Goal: Task Accomplishment & Management: Complete application form

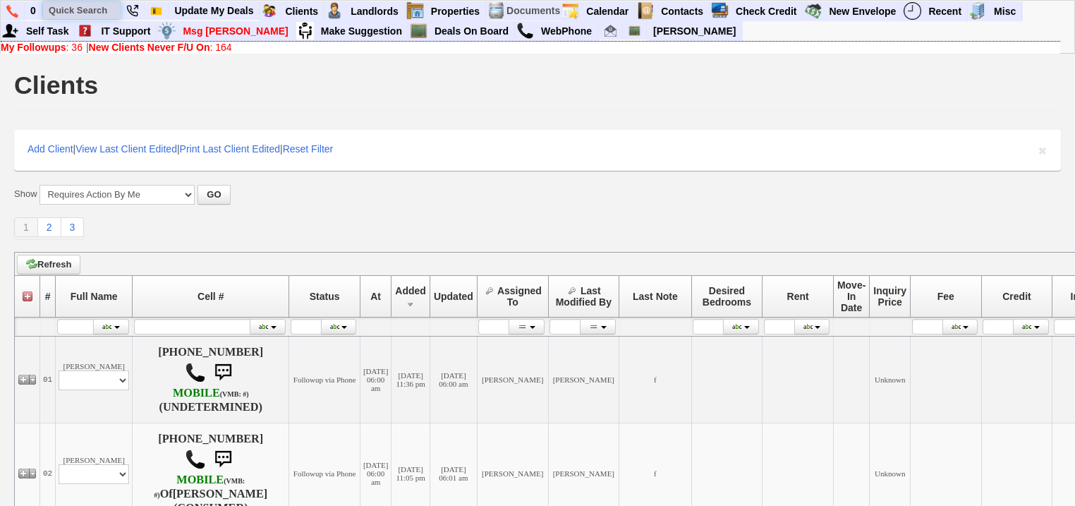
click at [60, 8] on input "text" at bounding box center [82, 10] width 78 height 18
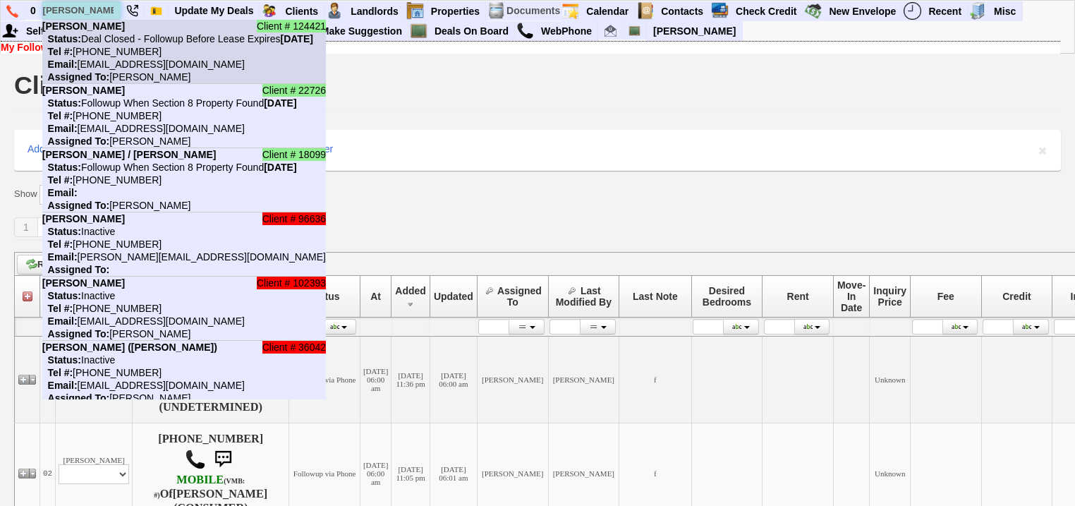
type input "lilia"
click at [110, 38] on nobr "Status: Deal Closed - Followup Before Lease Expires Saturday, May 30th, 2026" at bounding box center [177, 38] width 271 height 11
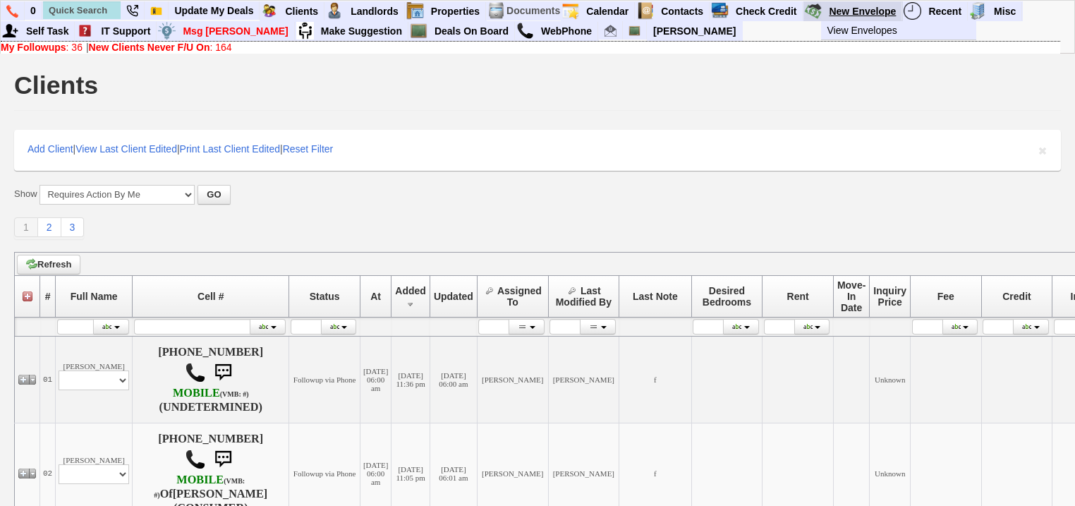
click at [867, 8] on link "New Envelope" at bounding box center [862, 11] width 79 height 18
click at [429, 32] on link "Deals On Board" at bounding box center [472, 31] width 86 height 18
click at [210, 45] on b "New Clients Never F/U On" at bounding box center [149, 47] width 121 height 11
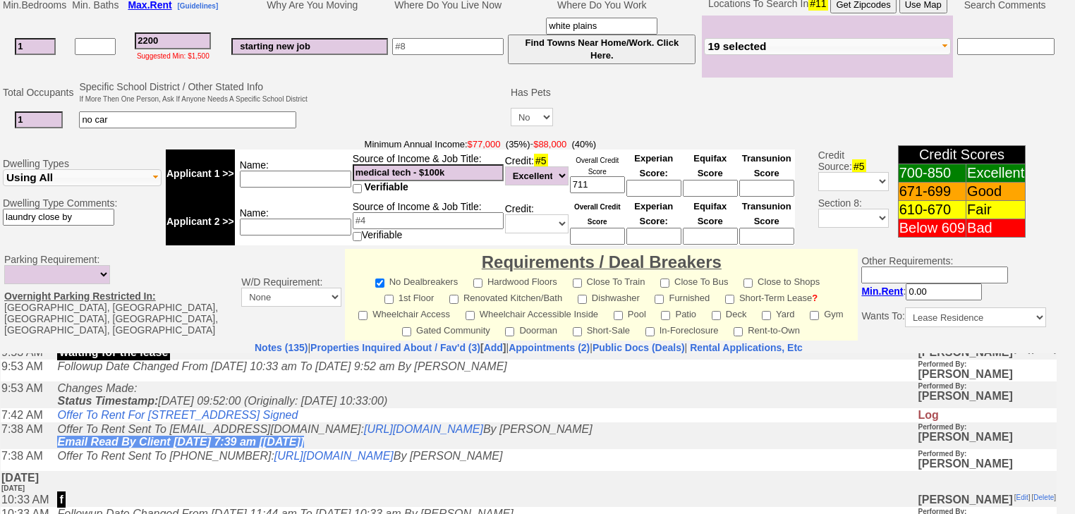
scroll to position [226, 0]
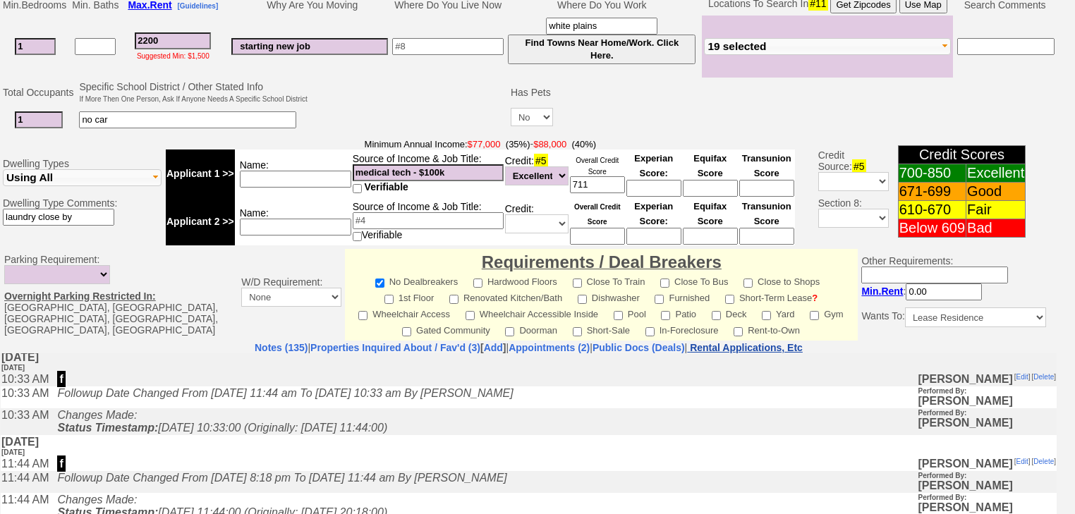
click at [775, 342] on nobr "Rental Applications, Etc" at bounding box center [746, 347] width 113 height 11
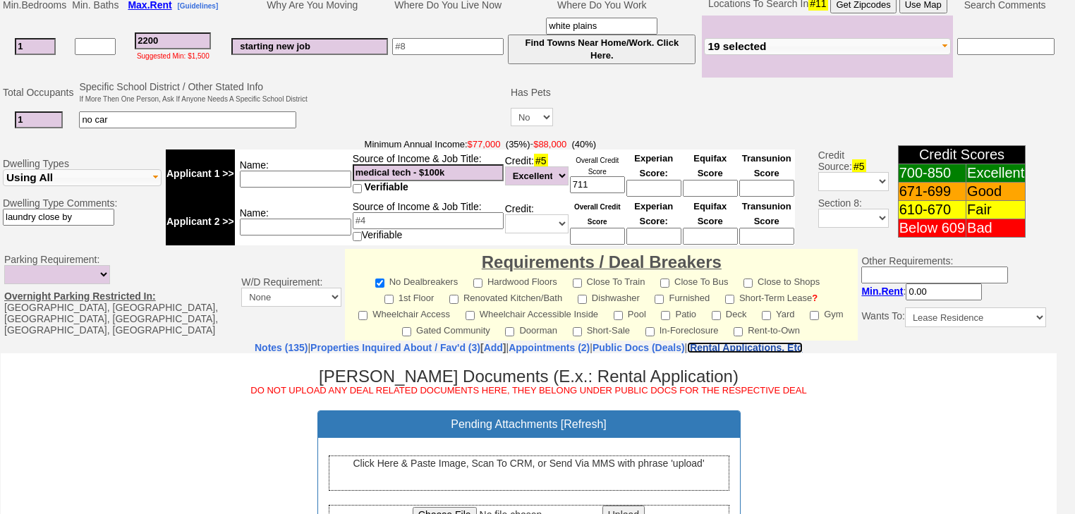
scroll to position [0, 0]
click at [475, 475] on div "Click Here & Paste Image, Scan To CRM, or Send Via MMS with phrase 'upload'" at bounding box center [529, 472] width 401 height 35
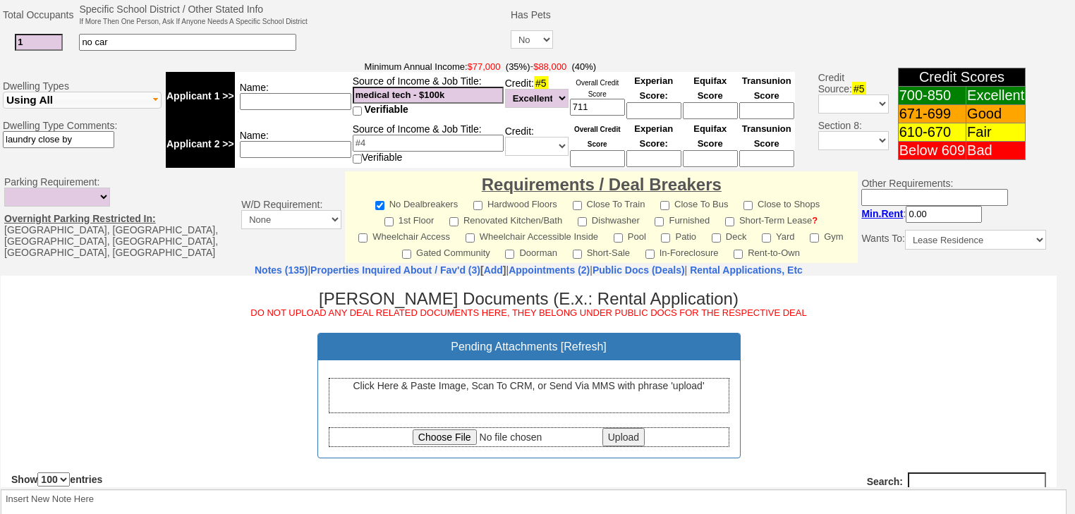
scroll to position [612, 0]
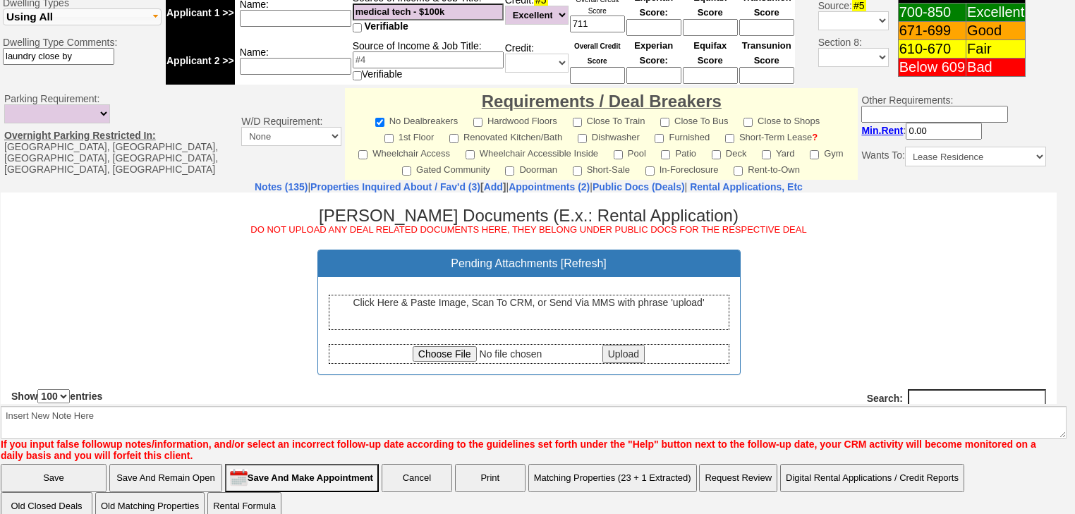
click at [492, 312] on div "Click Here & Paste Image, Scan To CRM, or Send Via MMS with phrase 'upload'" at bounding box center [529, 311] width 401 height 35
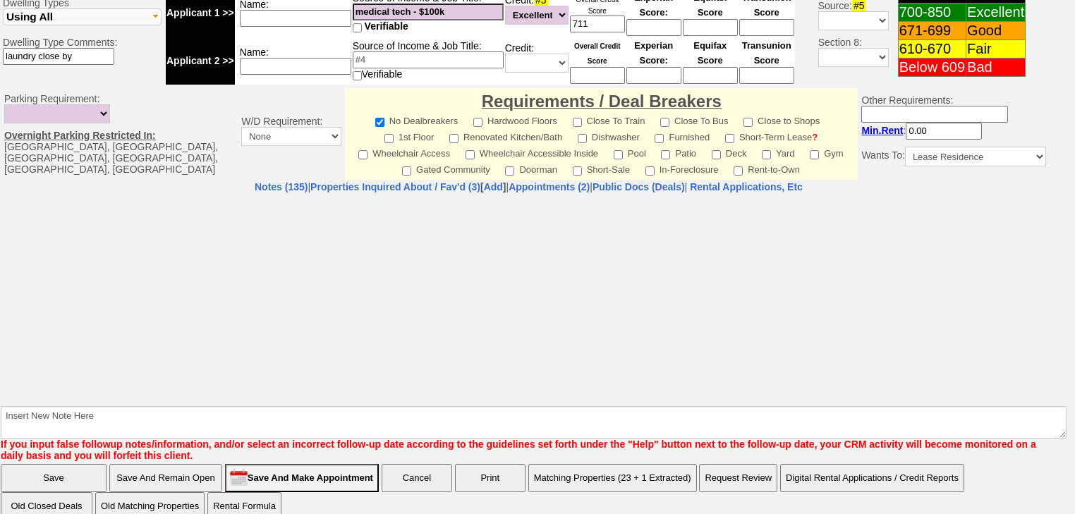
select select "100"
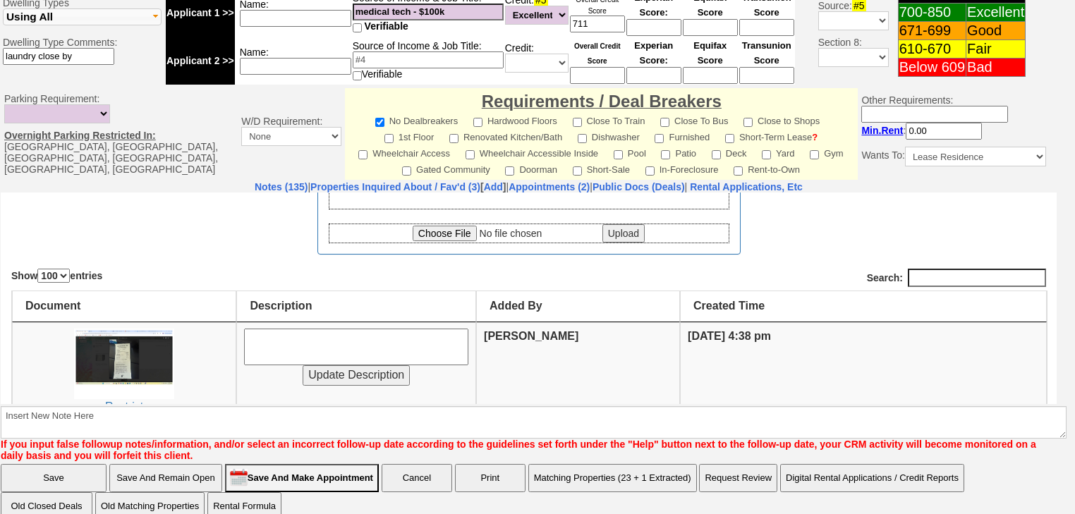
scroll to position [226, 0]
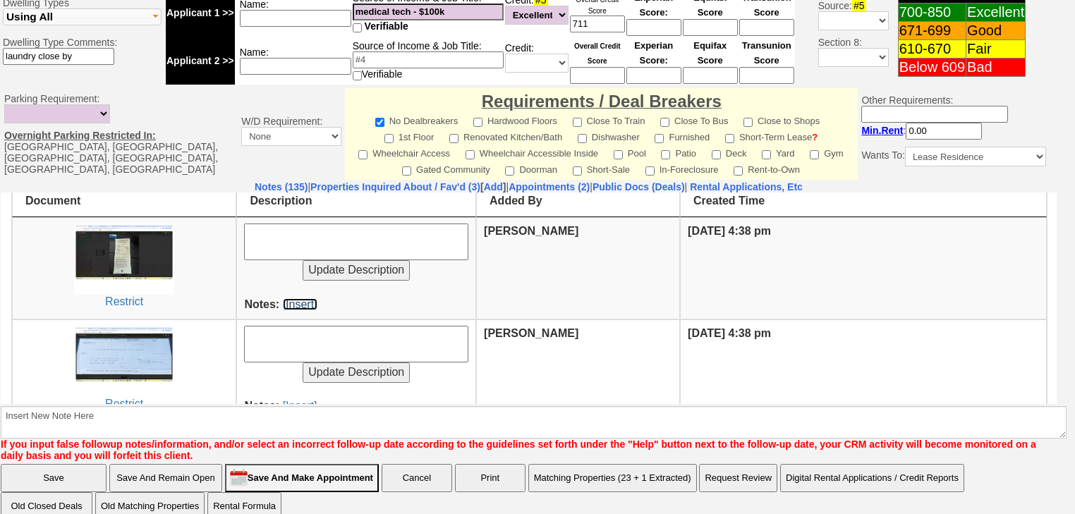
click at [290, 300] on link "[Insert]" at bounding box center [300, 304] width 35 height 12
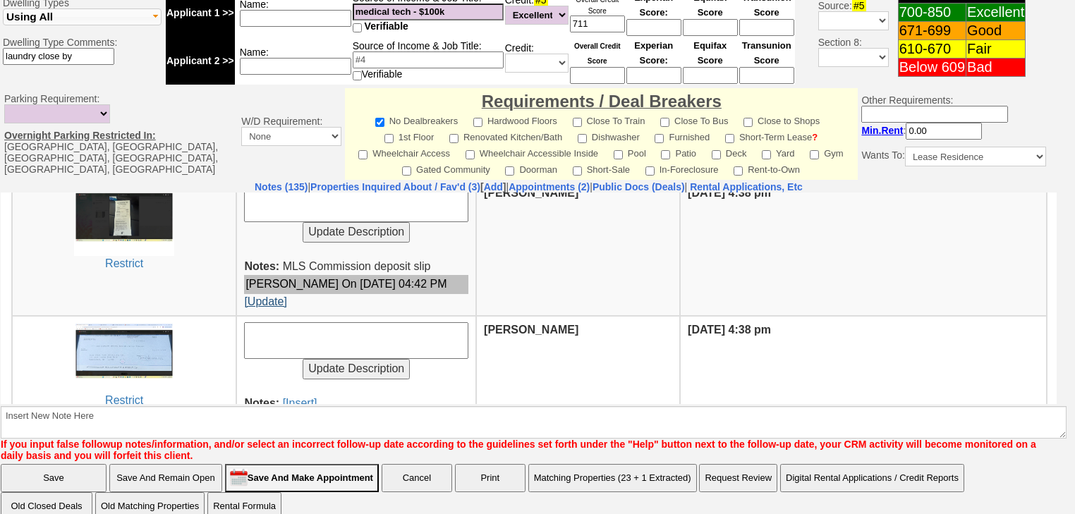
scroll to position [282, 0]
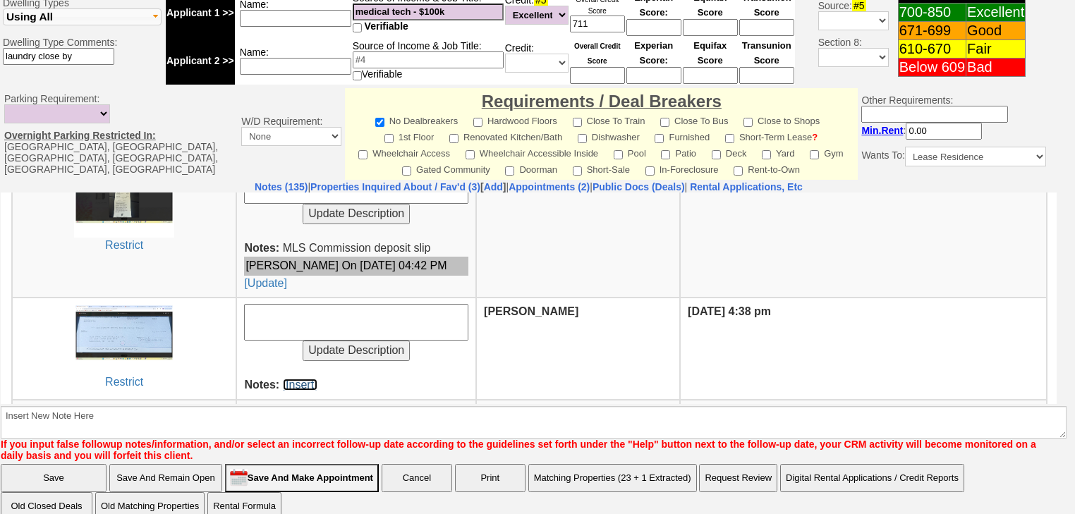
click at [283, 382] on link "[Insert]" at bounding box center [300, 384] width 35 height 12
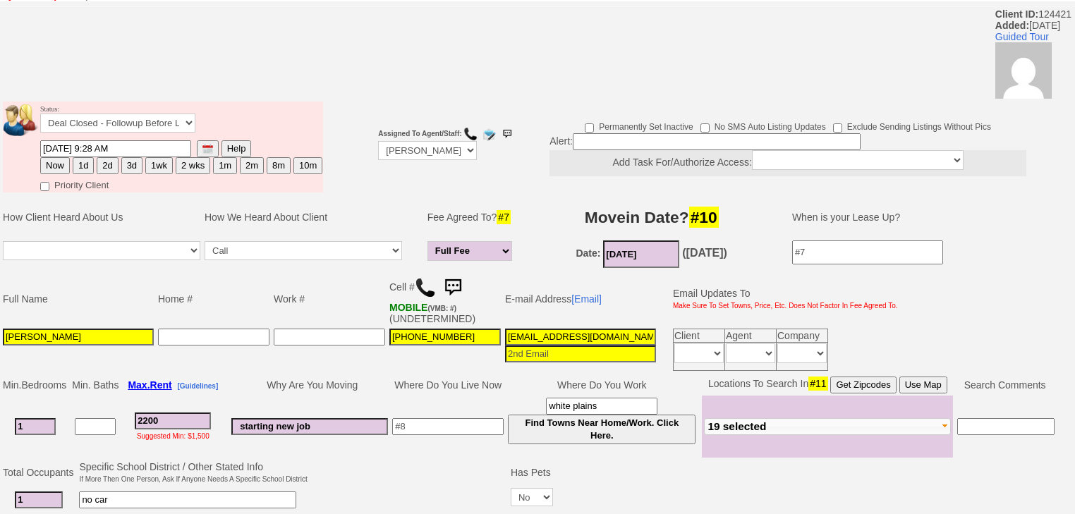
scroll to position [0, 0]
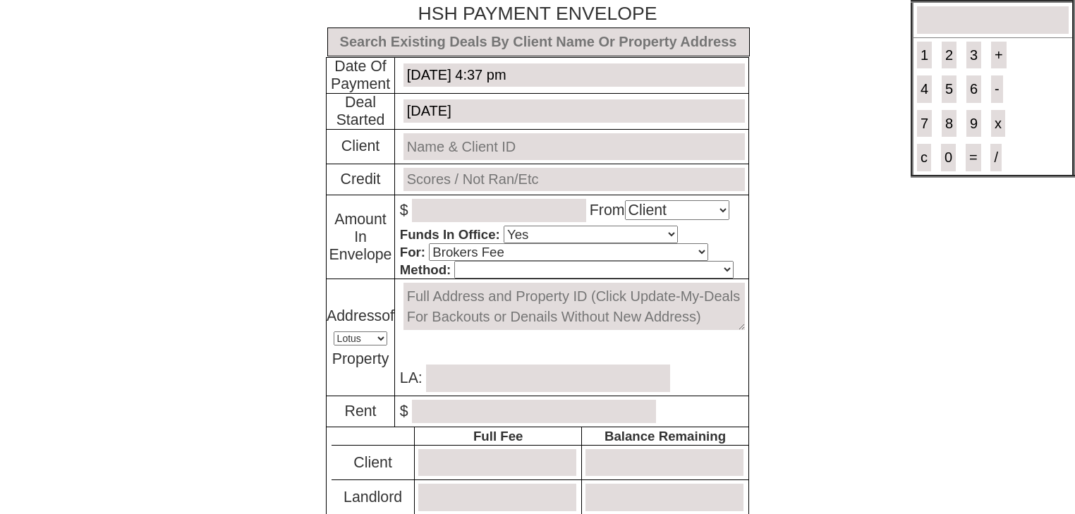
select select "Client"
select select "Yes"
select select "Brokers Fee"
select select "Lotus"
select select "Yes"
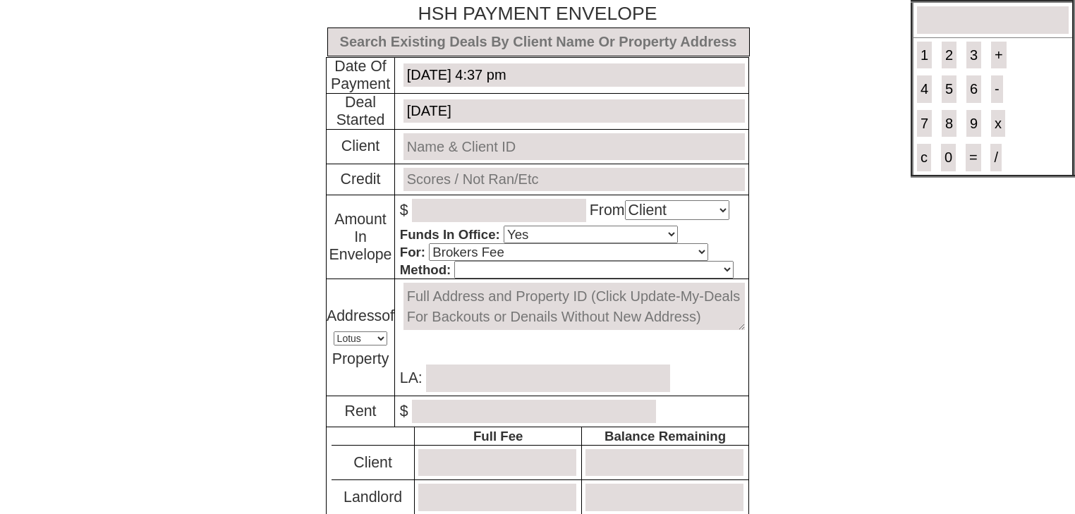
select select "No"
click at [478, 39] on input "text" at bounding box center [538, 42] width 423 height 29
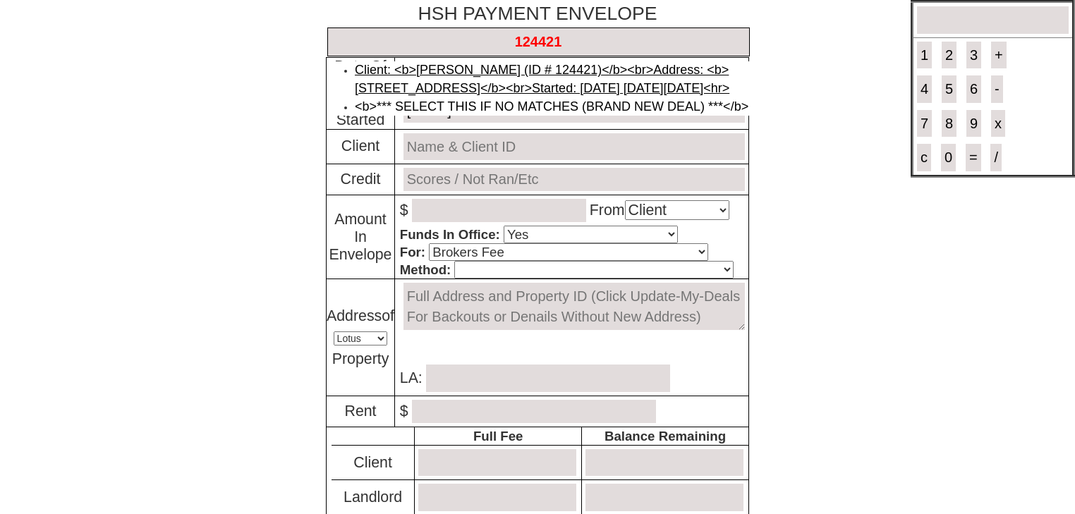
click at [473, 70] on link "Client: <b>Lilian Mitivoi (ID # 124421)</b><br>Address: <b>878363 - 45 Hartsdal…" at bounding box center [542, 79] width 375 height 32
type input "Deal ID: #6144"
type input "[DATE]"
type input "[PERSON_NAME] (ID # 124421)"
type input "not ran"
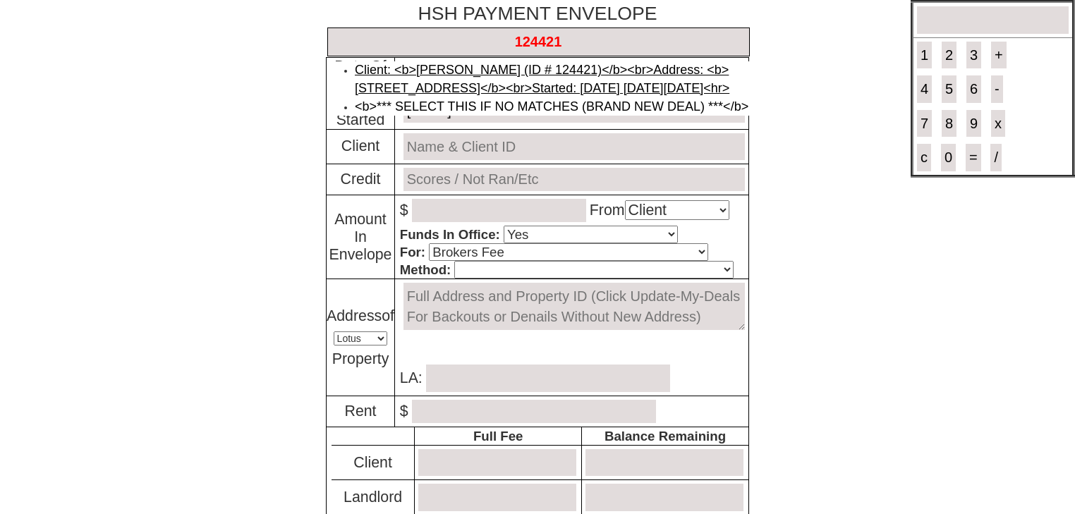
select select "MLS"
type textarea "[STREET_ADDRESS]"
type input "2150.00"
type input "2280.00"
type input "0"
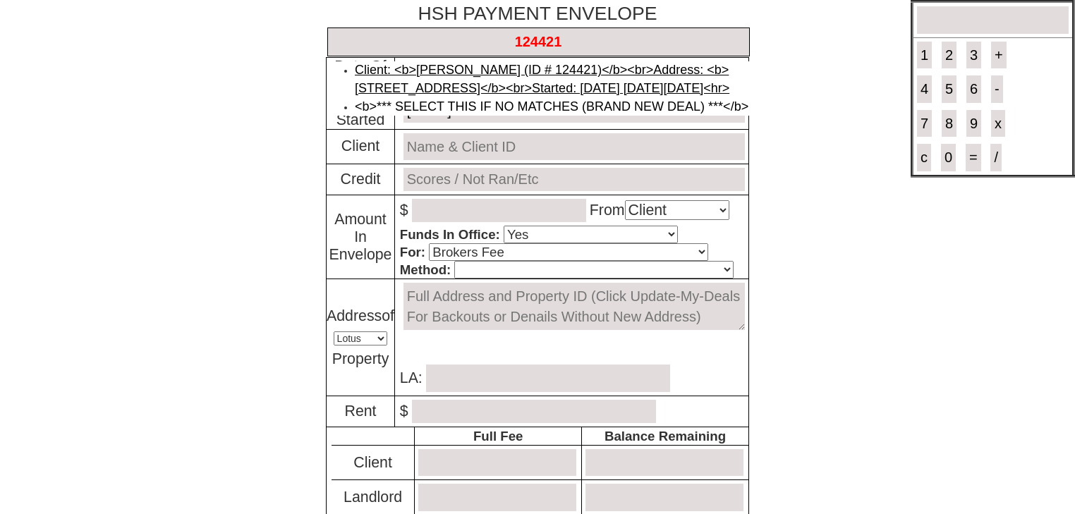
type input "0.00"
type input "0"
type input "1075.00"
type input "1075"
type input "[DATE]"
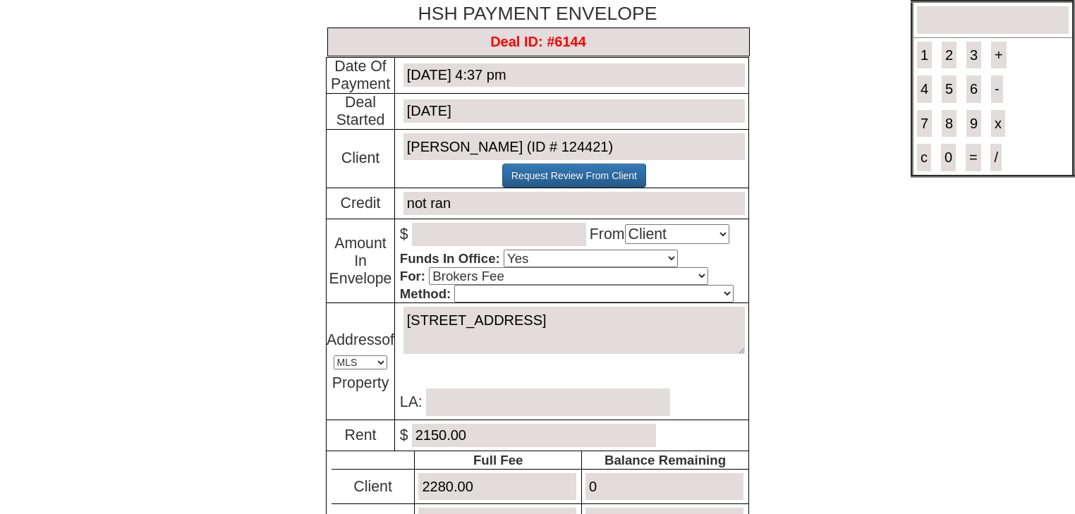
type input "Deal ID: #6144"
click at [464, 233] on input "number" at bounding box center [499, 234] width 174 height 23
type input "1075"
click at [669, 222] on p "$ 1075 From Select An Option Client Landlord MLS" at bounding box center [574, 234] width 349 height 30
click at [672, 229] on select "Select An Option Client Landlord MLS" at bounding box center [677, 234] width 104 height 20
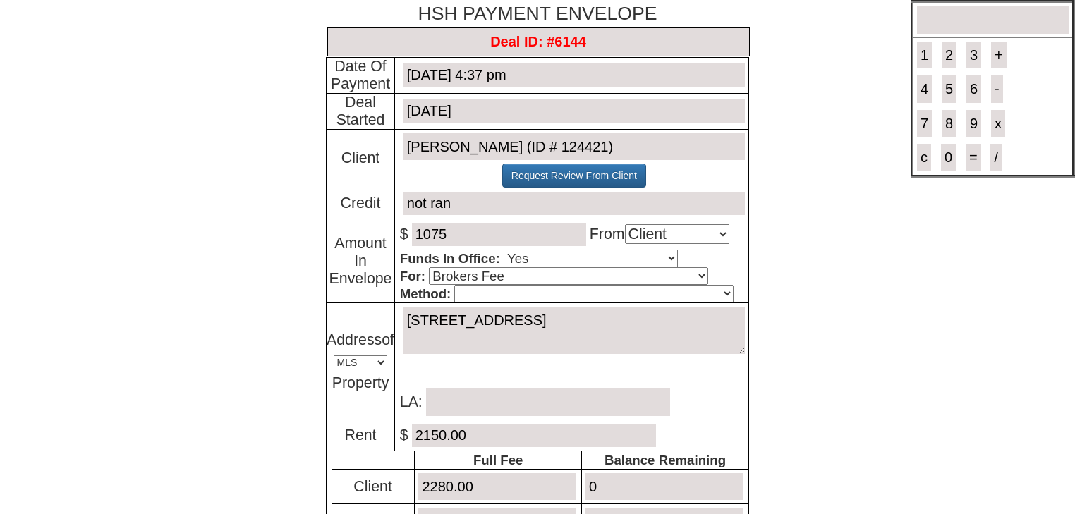
select select "MLS"
click at [630, 224] on select "Select An Option Client Landlord MLS" at bounding box center [677, 234] width 104 height 20
click at [542, 289] on select "Cash Certified Check Regular Check Credit Card Quickpay Wire ACH N/A" at bounding box center [593, 294] width 279 height 18
select select "Regular Check"
click at [454, 285] on select "Cash Certified Check Regular Check Credit Card Quickpay Wire ACH N/A" at bounding box center [593, 294] width 279 height 18
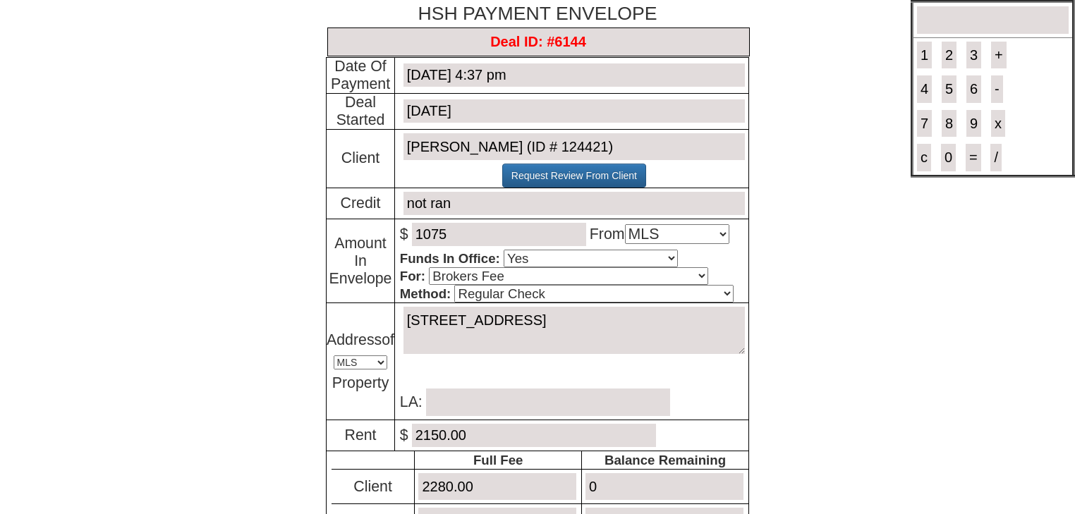
click at [536, 398] on input "text" at bounding box center [548, 403] width 244 height 28
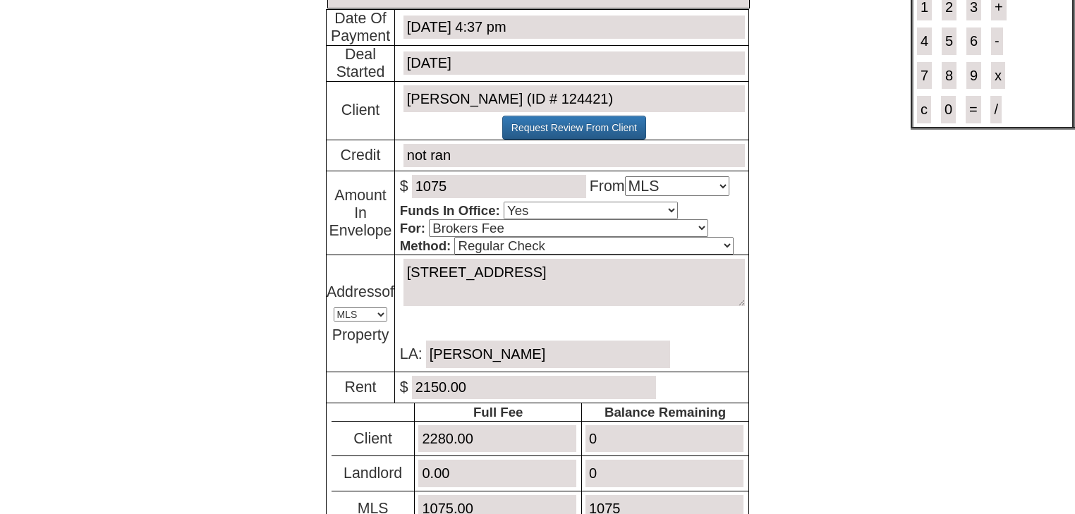
scroll to position [113, 0]
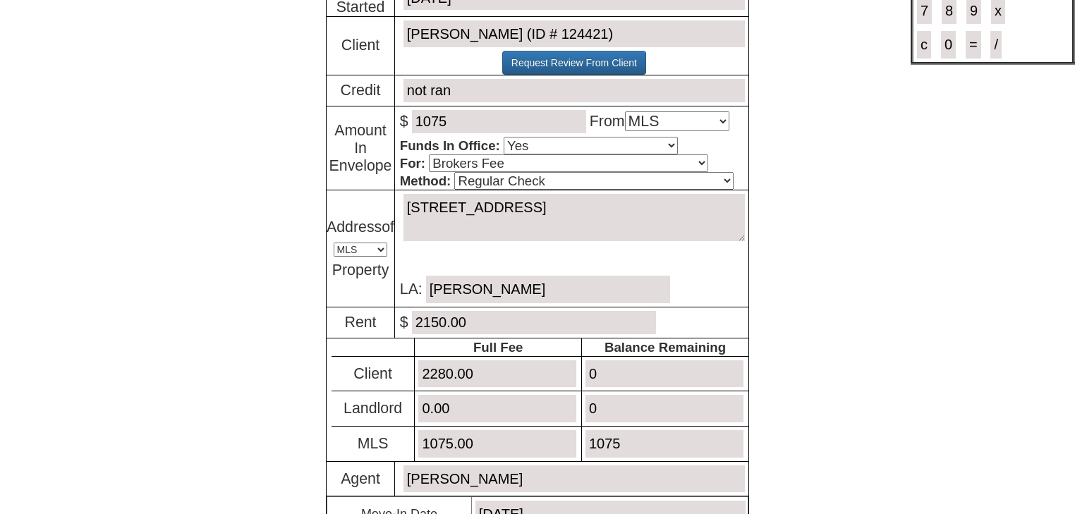
type input "Melissa Paupst"
drag, startPoint x: 639, startPoint y: 437, endPoint x: 555, endPoint y: 435, distance: 84.7
click at [555, 435] on tr "MLS 1075.00 1075" at bounding box center [540, 443] width 417 height 35
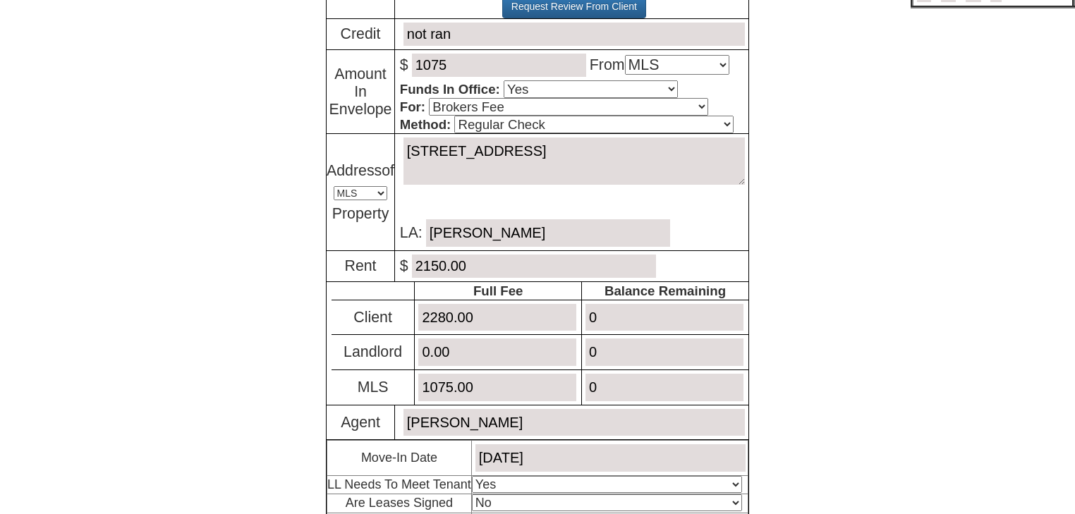
scroll to position [321, 0]
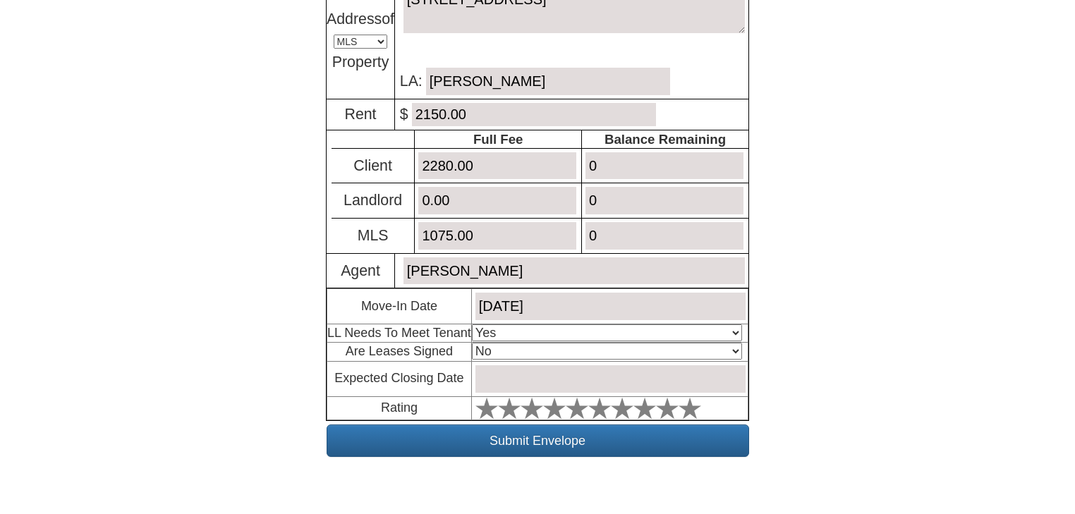
type input "0"
click at [622, 325] on select "Select An Option Yes Yes - Met No" at bounding box center [607, 333] width 270 height 17
select select "Yes - Met"
click at [472, 325] on select "Select An Option Yes Yes - Met No" at bounding box center [607, 333] width 270 height 17
click at [593, 344] on select "Select An Option No Yes" at bounding box center [607, 351] width 270 height 17
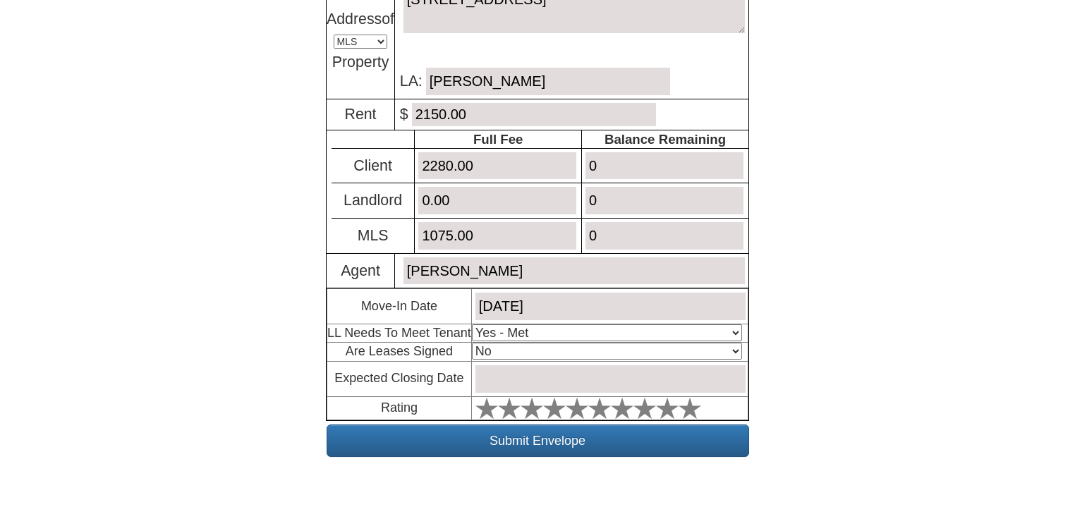
select select "Yes"
click at [472, 343] on select "Select An Option No Yes" at bounding box center [607, 351] width 270 height 17
click at [544, 377] on input "text" at bounding box center [611, 379] width 270 height 28
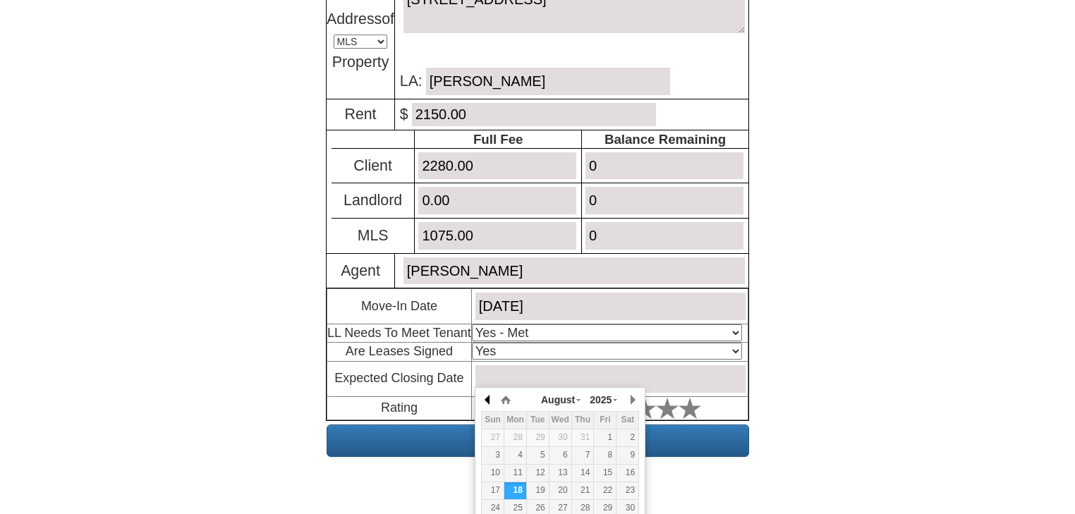
click at [491, 398] on button "button" at bounding box center [488, 399] width 14 height 21
click at [610, 489] on div "25" at bounding box center [605, 491] width 22 height 12
type input "July 25, 2025"
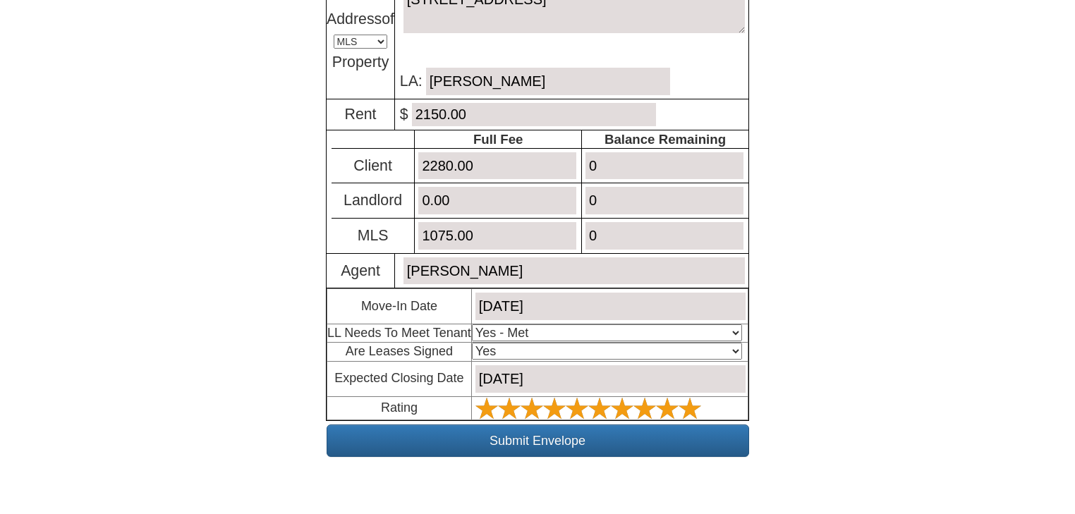
click at [498, 408] on polygon at bounding box center [487, 407] width 23 height 21
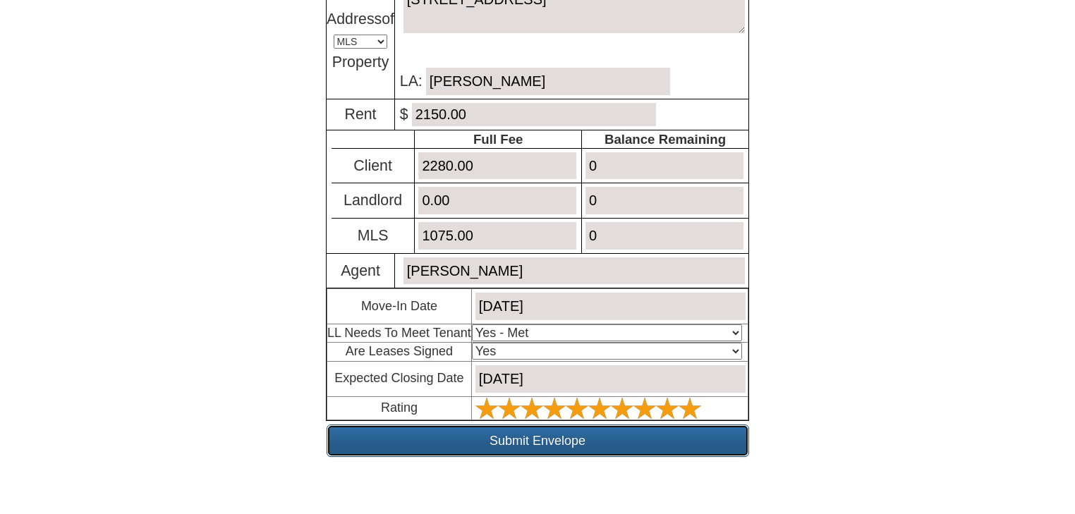
click at [678, 425] on input "Submit Envelope" at bounding box center [538, 441] width 423 height 32
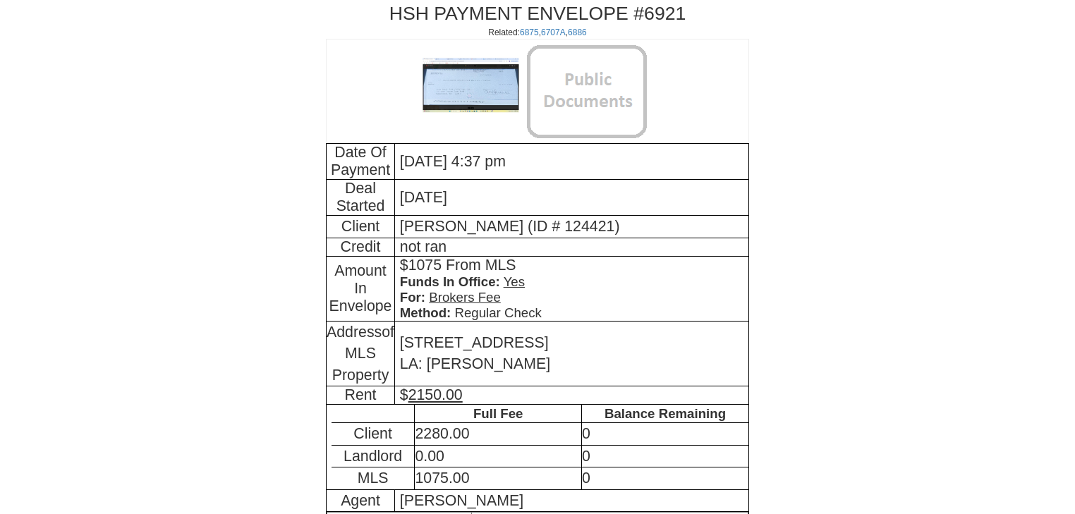
scroll to position [327, 0]
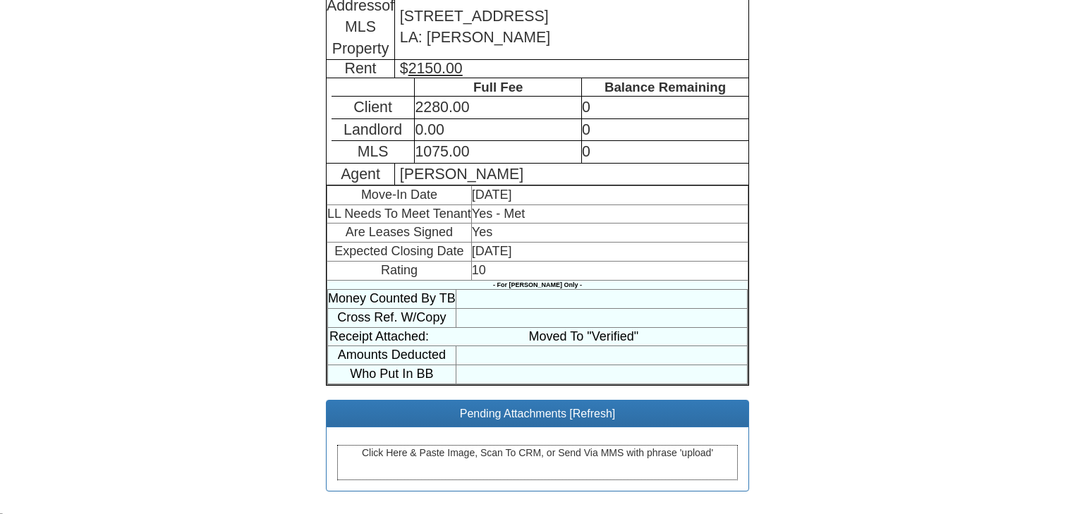
click at [508, 450] on div "Click Here & Paste Image, Scan To CRM, or Send Via MMS with phrase 'upload'" at bounding box center [537, 462] width 401 height 35
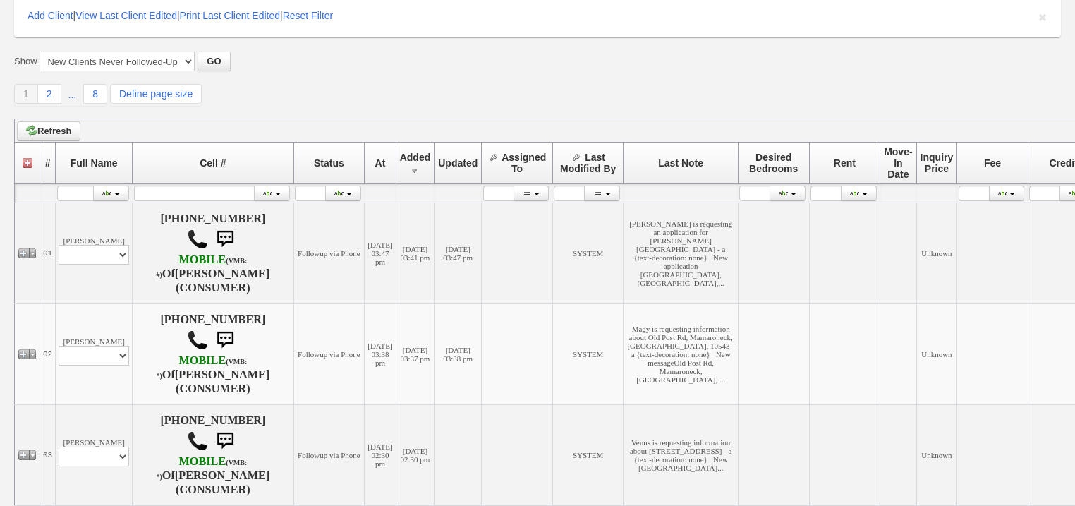
scroll to position [113, 0]
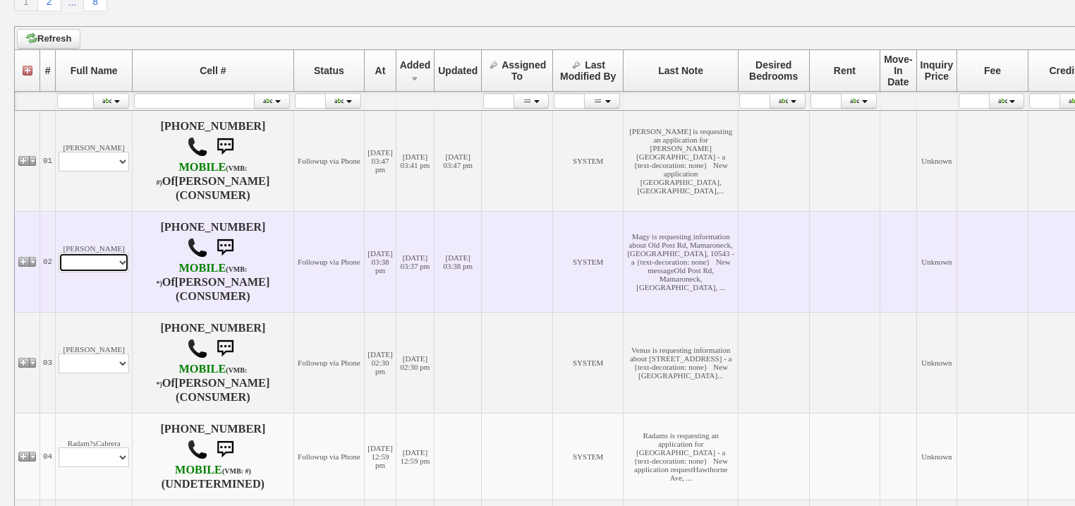
click at [116, 253] on select "Profile Edit Print Email Externally (Will Not Be Tracked In CRM) Closed Deals" at bounding box center [94, 263] width 71 height 20
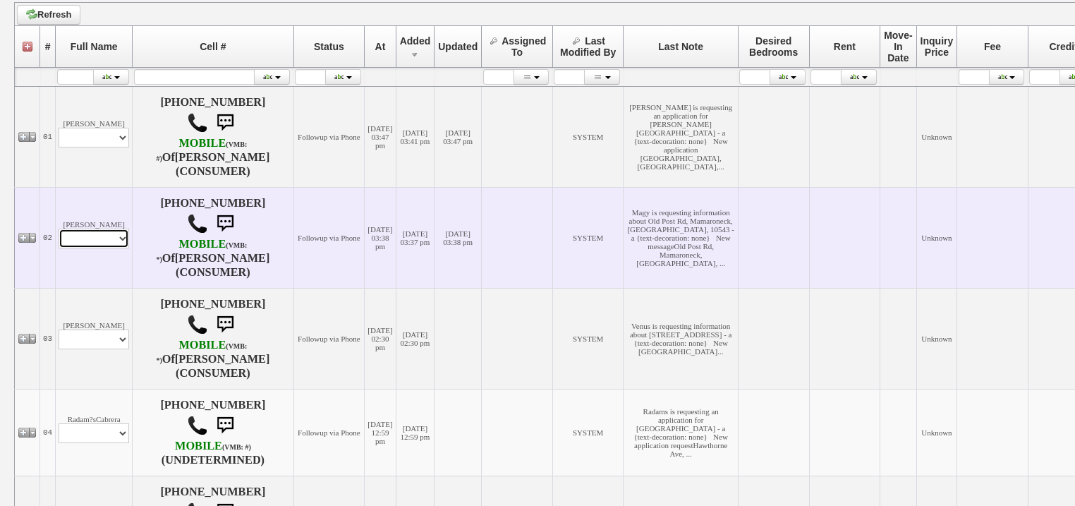
select select "ChangeURL,/crm/custom/edit_client_form.php?redirect=%2Fcrm%2Fclients.php&id=167…"
click at [59, 237] on select "Profile Edit Print Email Externally (Will Not Be Tracked In CRM) Closed Deals" at bounding box center [94, 239] width 71 height 20
select select
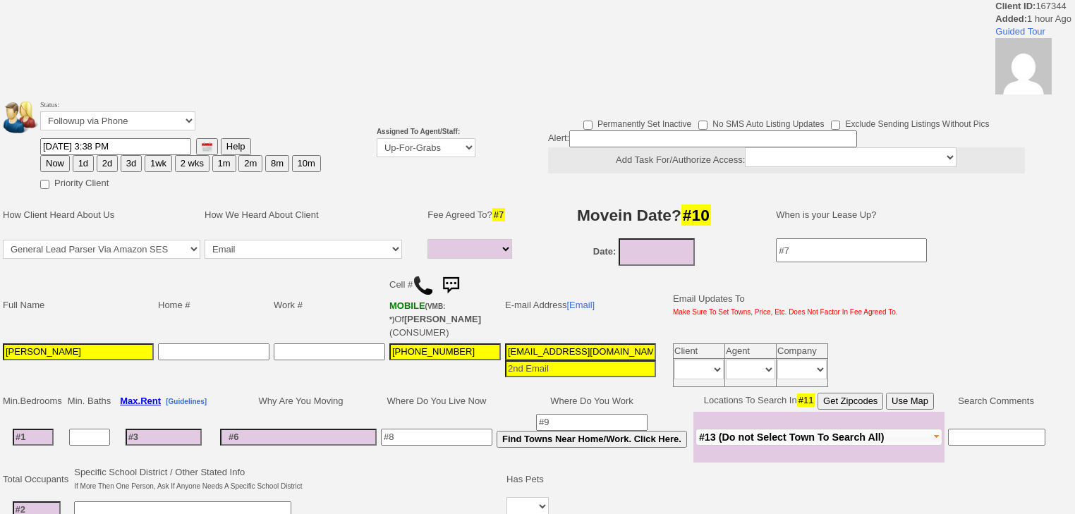
select select
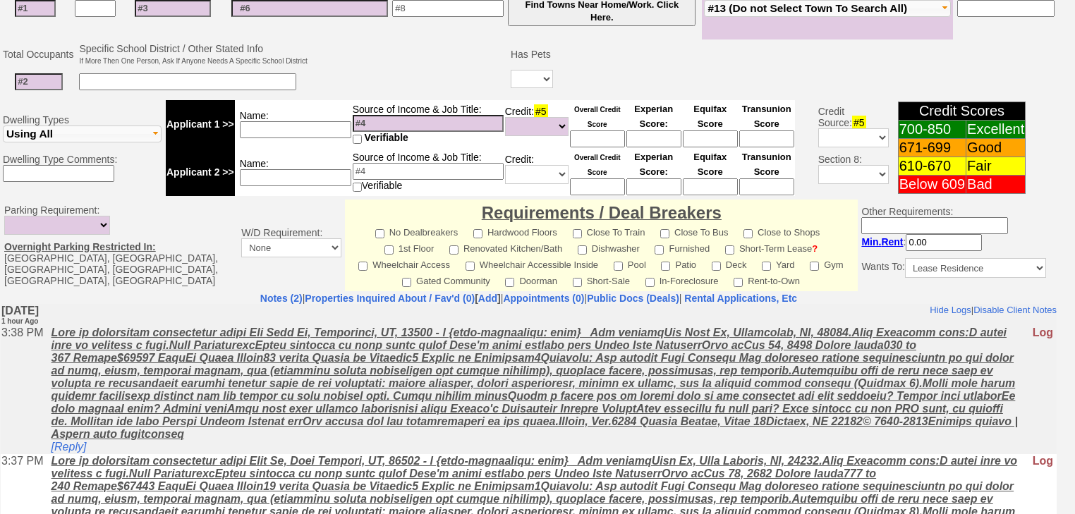
scroll to position [443, 0]
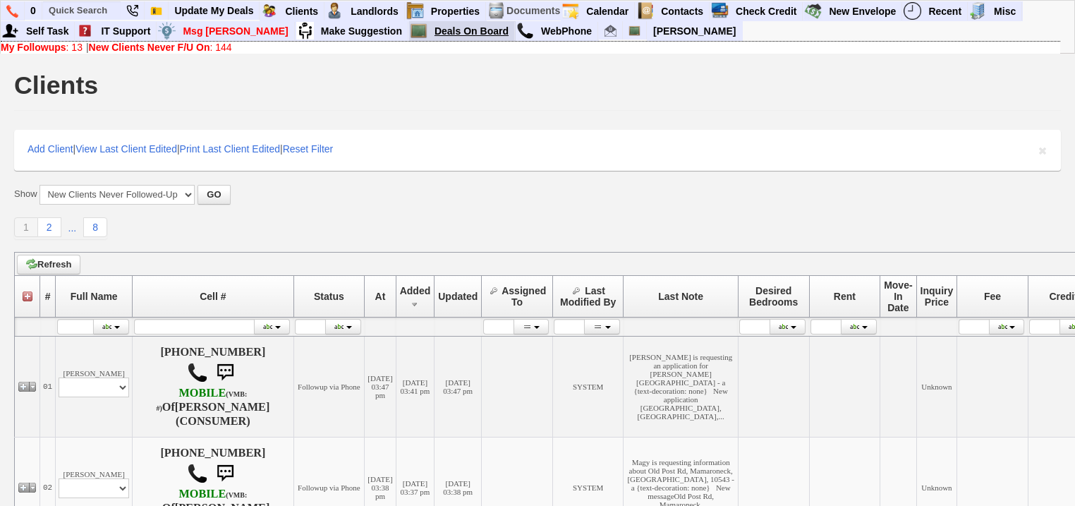
click at [429, 30] on link "Deals On Board" at bounding box center [472, 31] width 86 height 18
click at [99, 15] on input "text" at bounding box center [82, 10] width 78 height 18
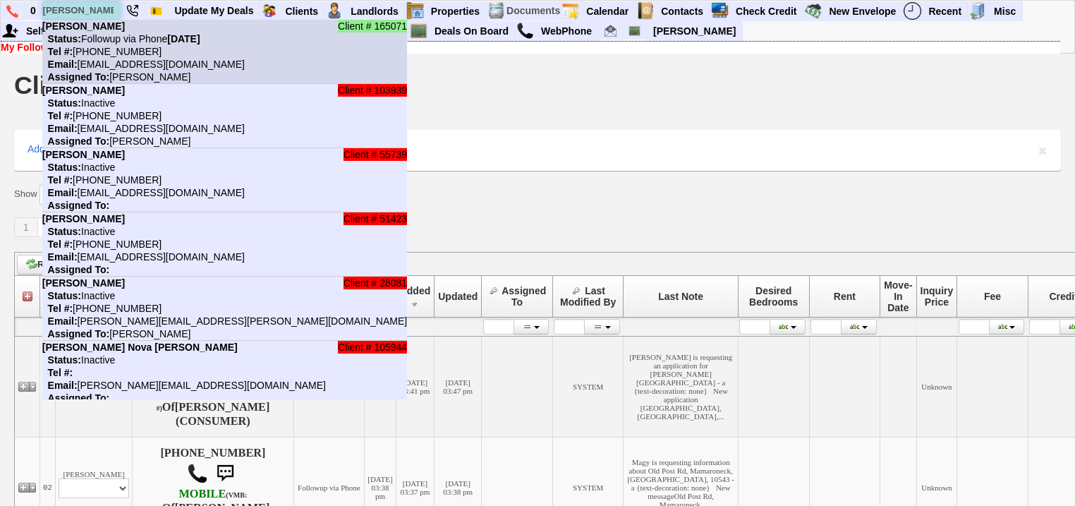
type input "rosalba"
click at [98, 34] on nobr "Status: Followup via Phone Thursday, August 21st, 2025" at bounding box center [121, 38] width 158 height 11
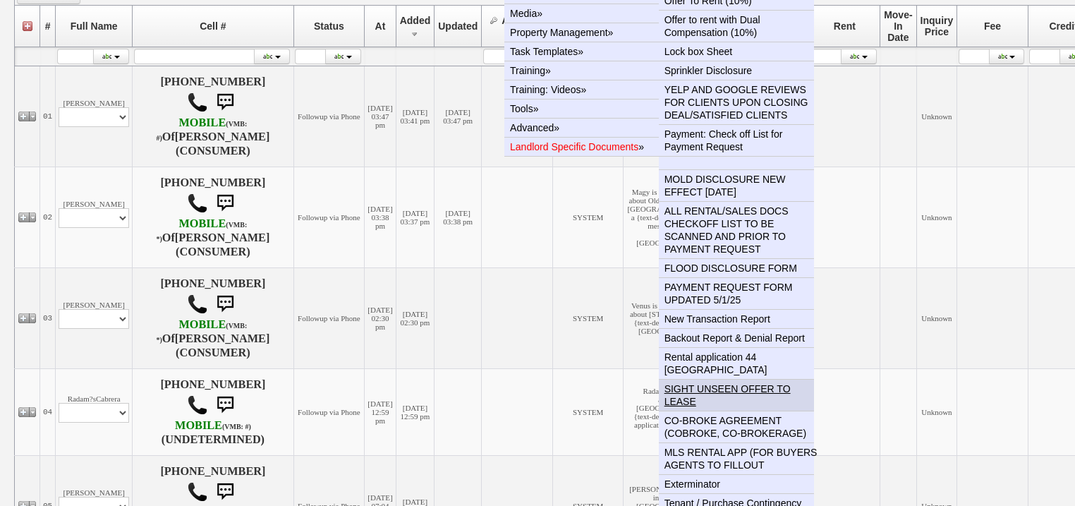
scroll to position [339, 0]
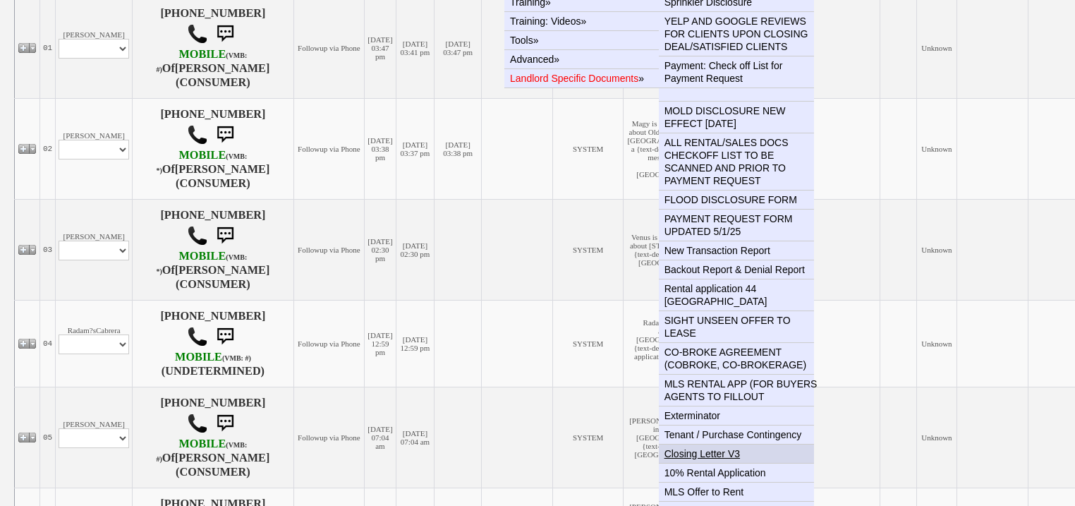
click at [717, 444] on link "Closing Letter V3" at bounding box center [742, 453] width 166 height 18
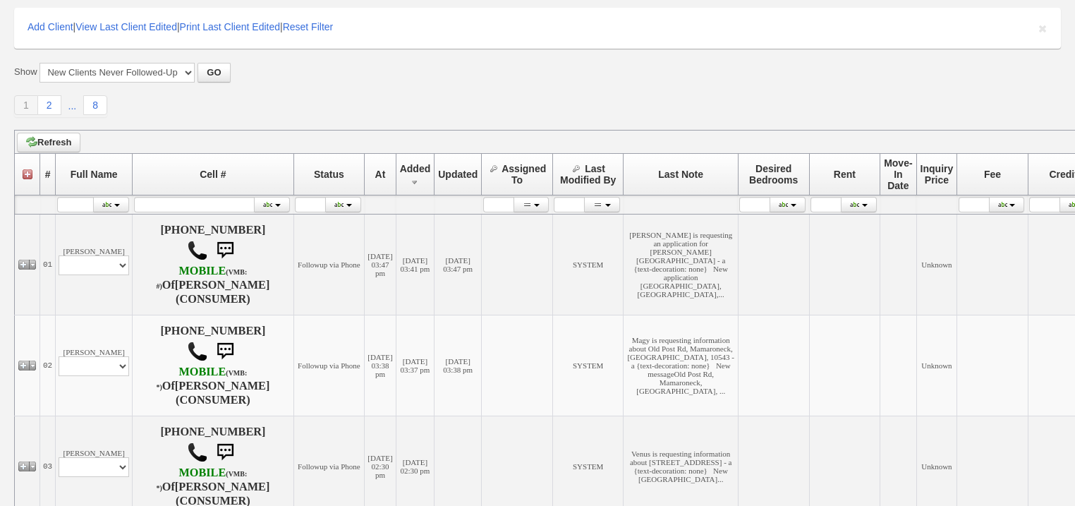
scroll to position [0, 0]
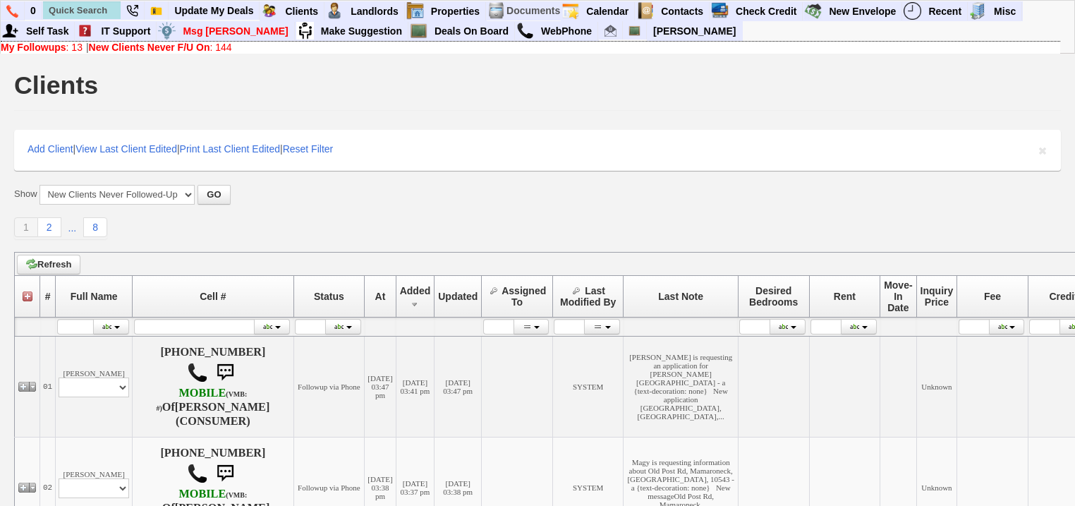
click at [63, 44] on b "My Followups" at bounding box center [34, 47] width 66 height 11
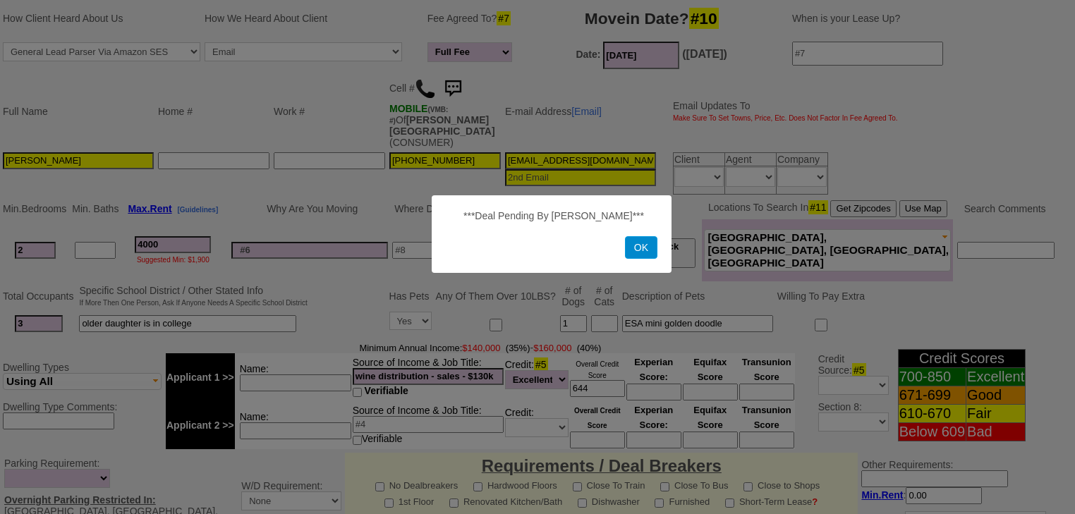
scroll to position [395, 0]
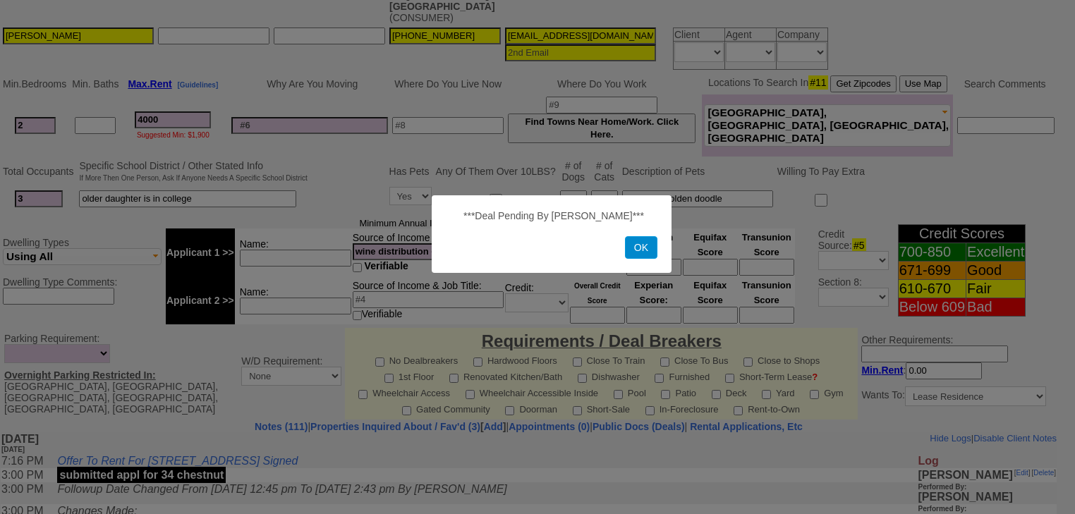
click at [640, 253] on button "OK" at bounding box center [641, 247] width 32 height 23
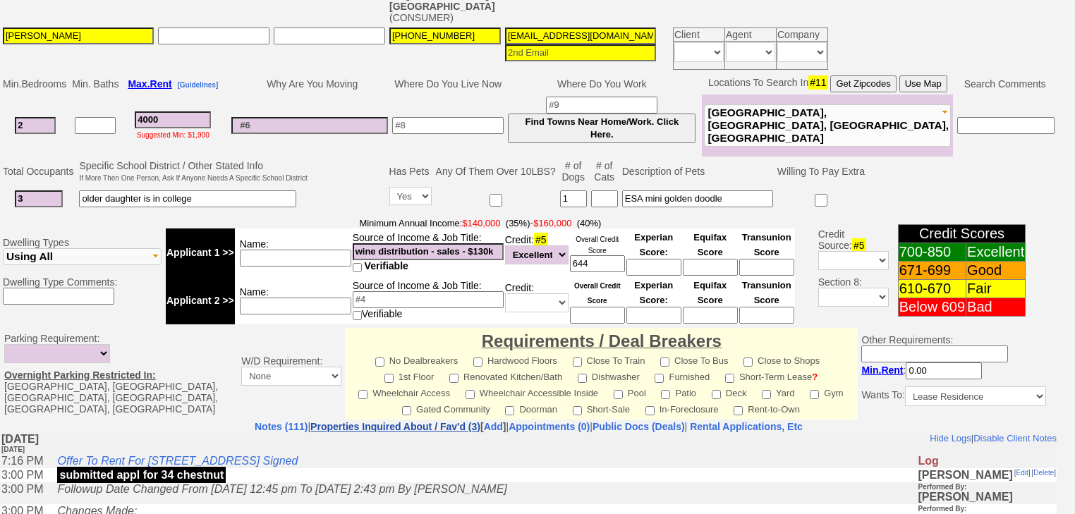
click at [418, 421] on link "Properties Inquired About / Fav'd (3)" at bounding box center [395, 426] width 170 height 11
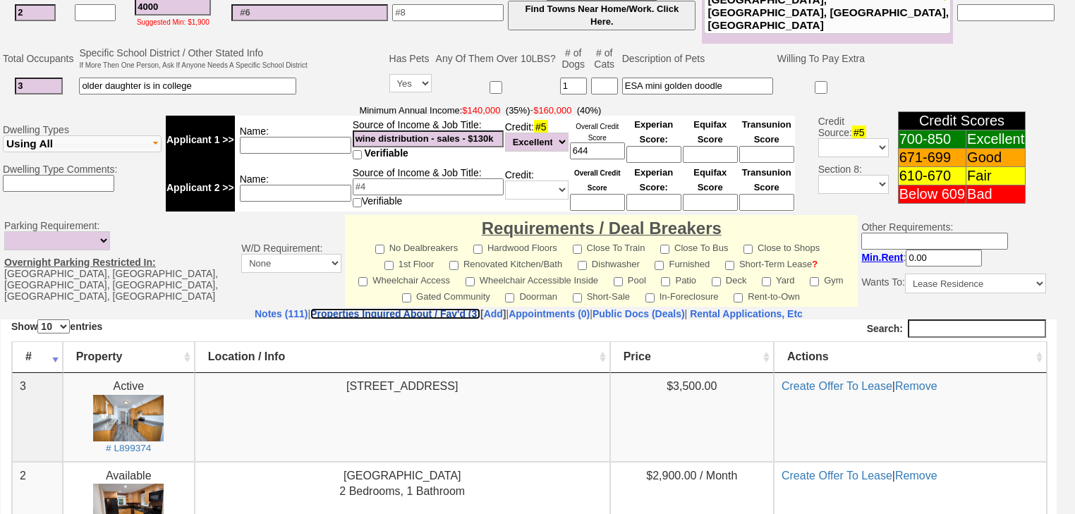
scroll to position [621, 0]
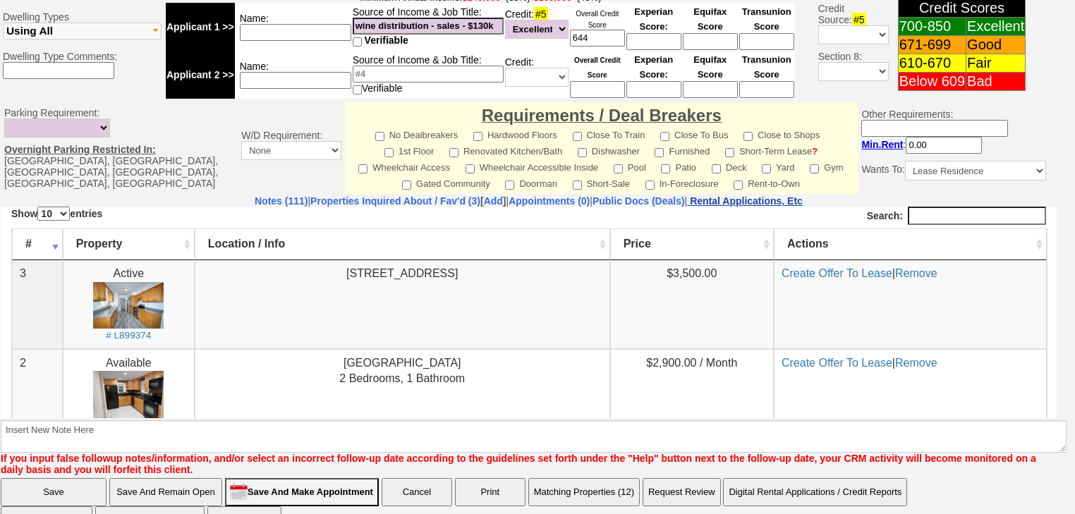
click at [777, 195] on nobr "Rental Applications, Etc" at bounding box center [746, 200] width 113 height 11
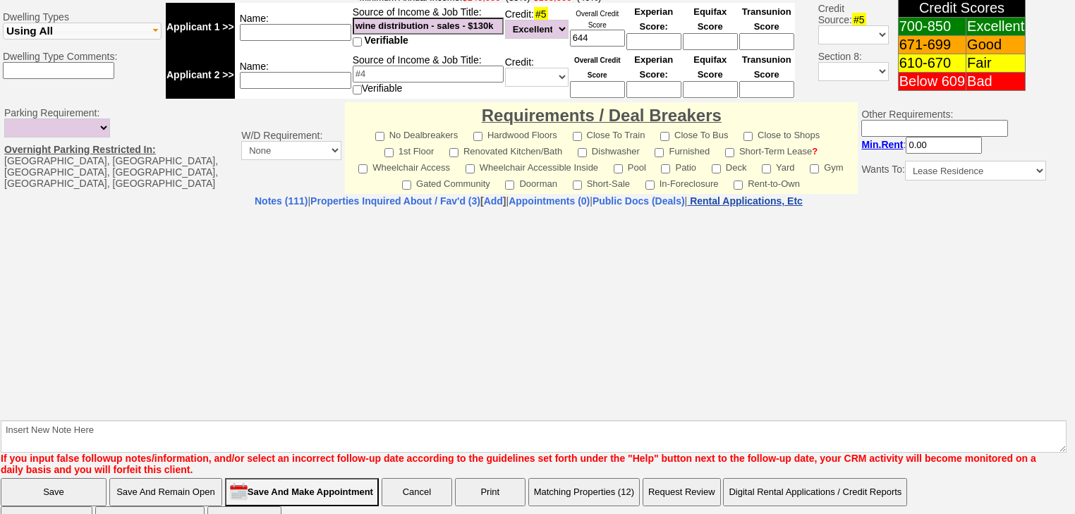
select select "100"
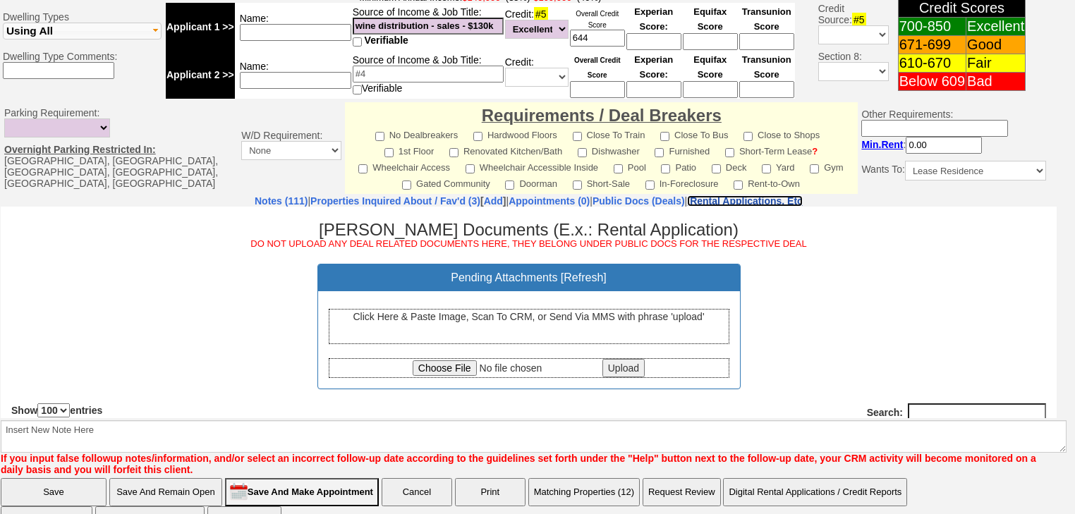
scroll to position [0, 0]
click at [444, 365] on input "file" at bounding box center [506, 368] width 187 height 16
type input "C:\fakepath\Rosalba Garcia Closing Letter.pdf"
click at [607, 368] on input "Upload" at bounding box center [623, 367] width 42 height 18
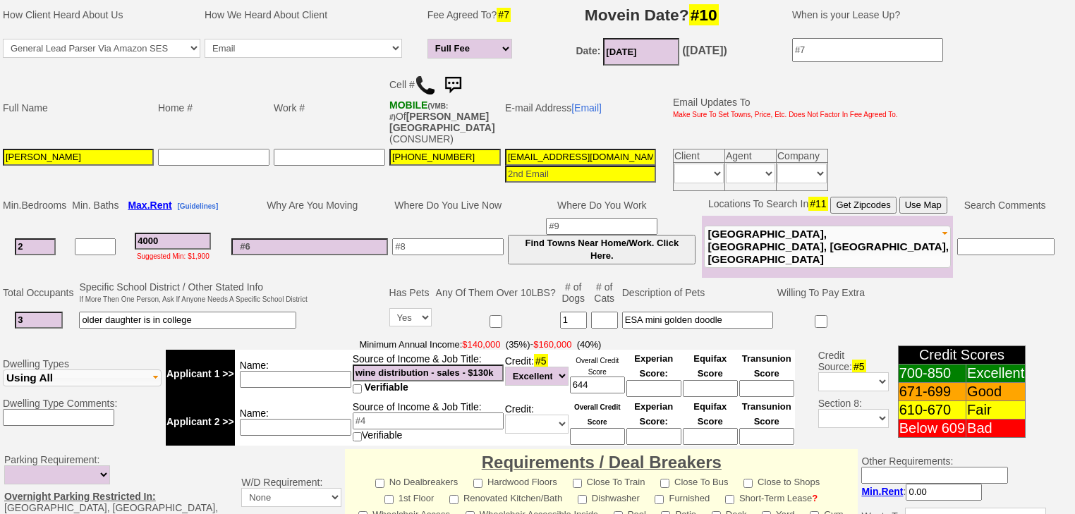
scroll to position [226, 0]
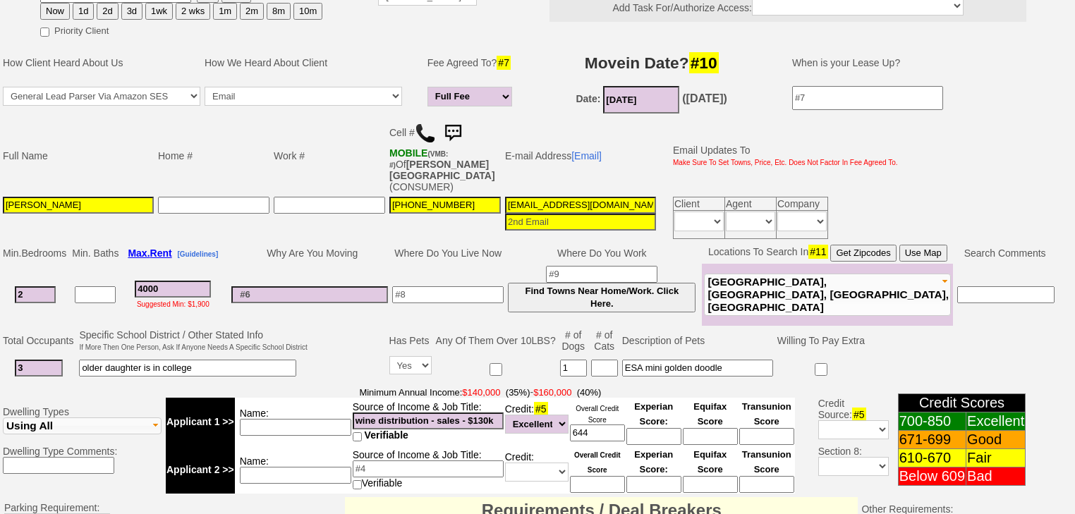
select select "100"
drag, startPoint x: 613, startPoint y: 175, endPoint x: 504, endPoint y: 176, distance: 109.4
click at [505, 197] on input "rosalba784@gmail.com" at bounding box center [580, 205] width 151 height 17
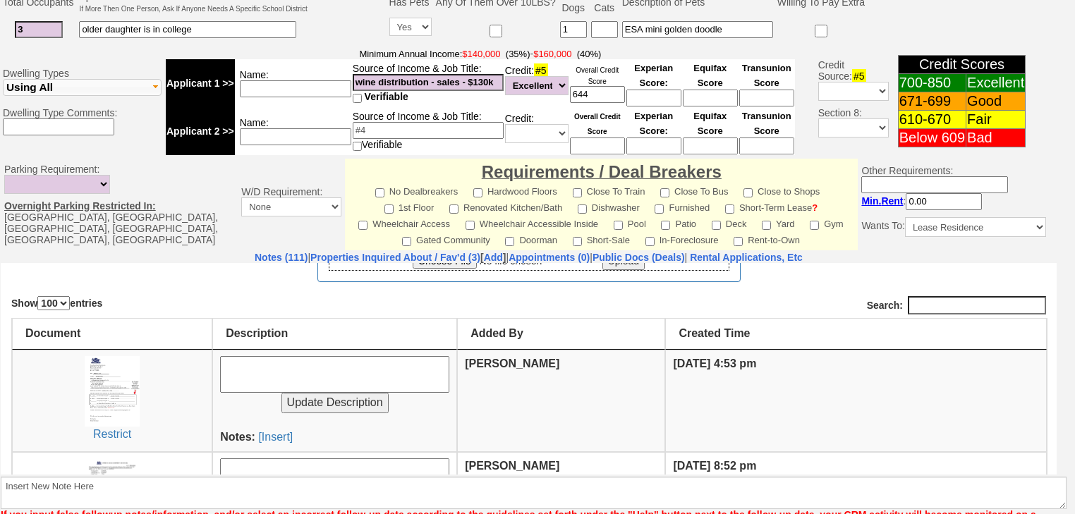
scroll to position [282, 0]
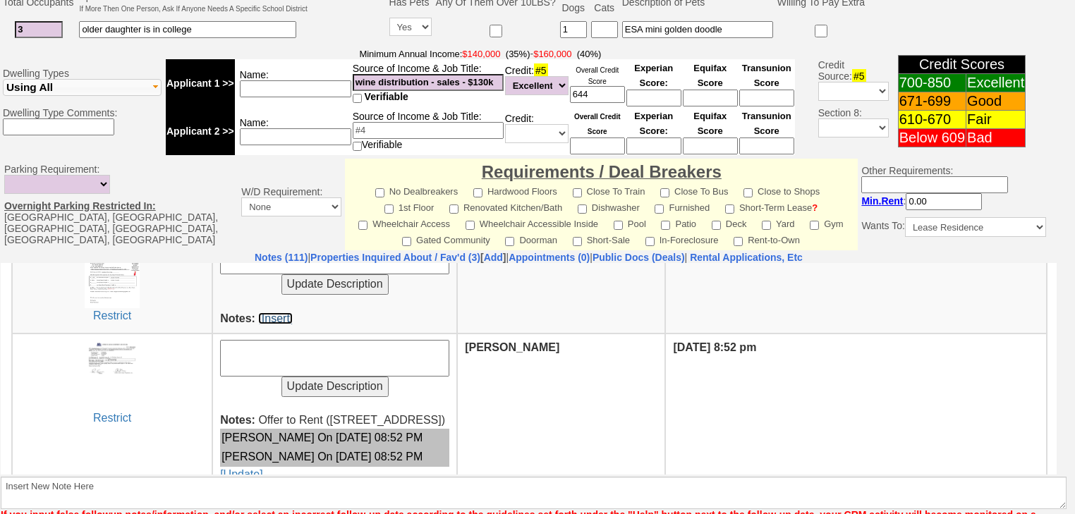
click at [269, 312] on link "[Insert]" at bounding box center [275, 318] width 35 height 12
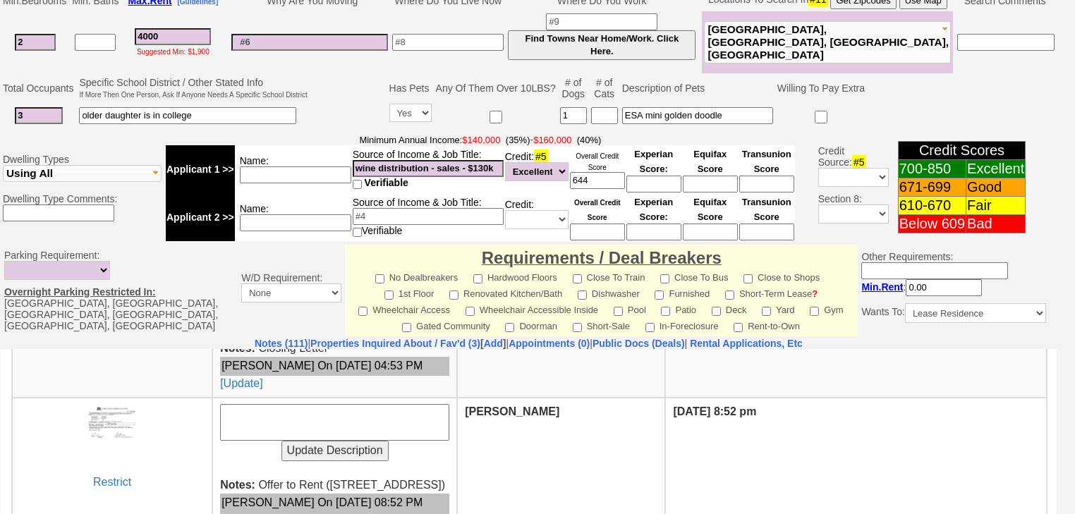
scroll to position [564, 0]
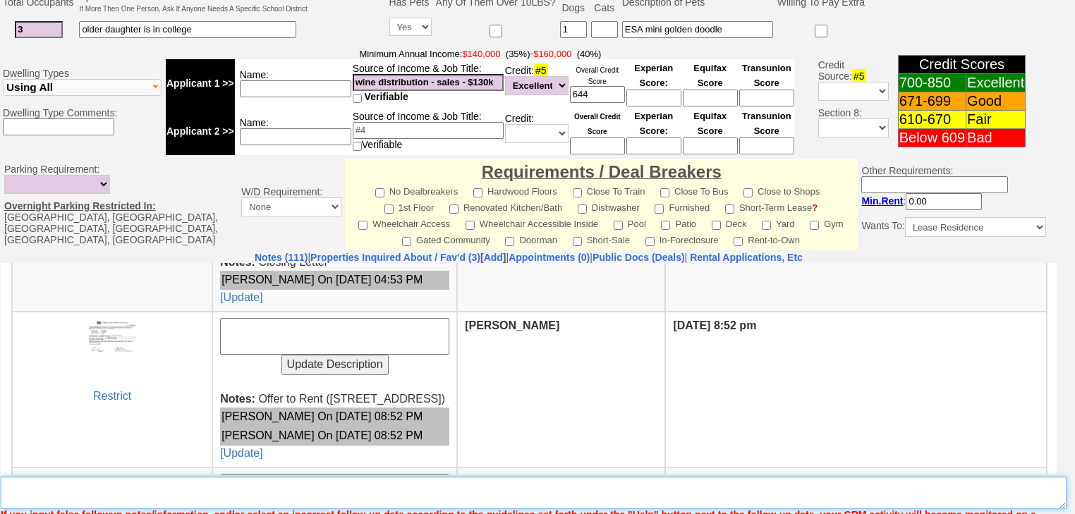
click at [265, 477] on textarea "Insert New Note Here" at bounding box center [534, 493] width 1066 height 32
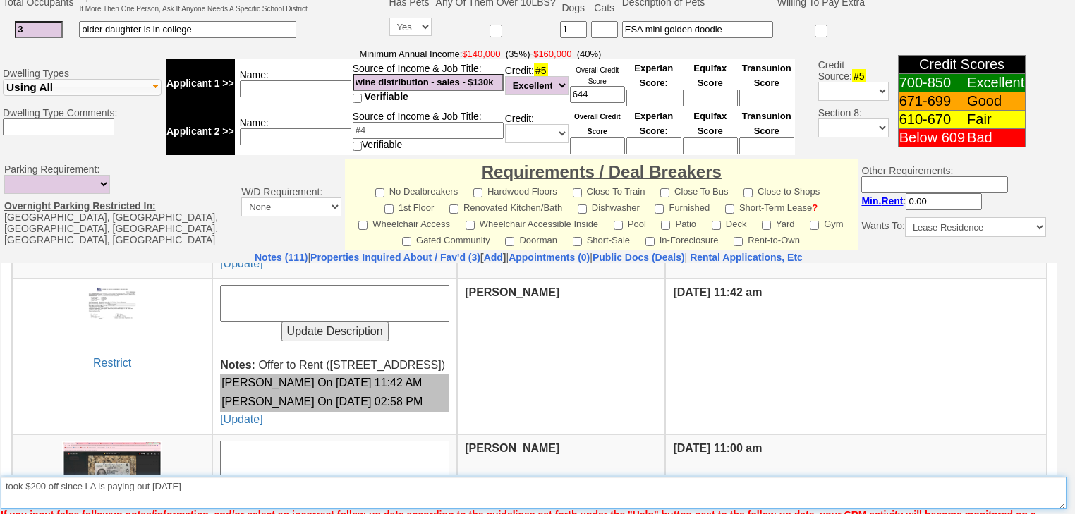
scroll to position [790, 0]
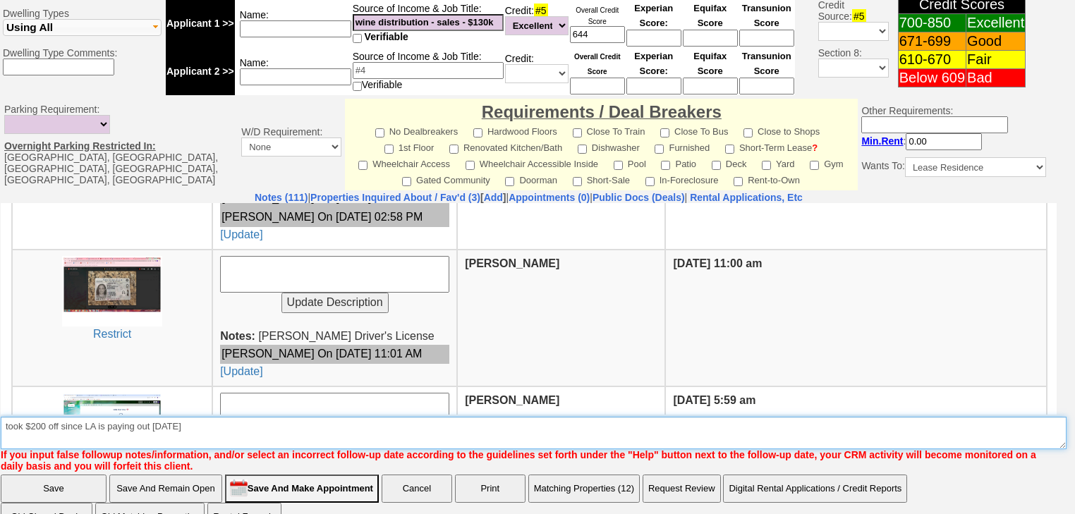
type textarea "took $200 off since LA is paying out 1/2 mo"
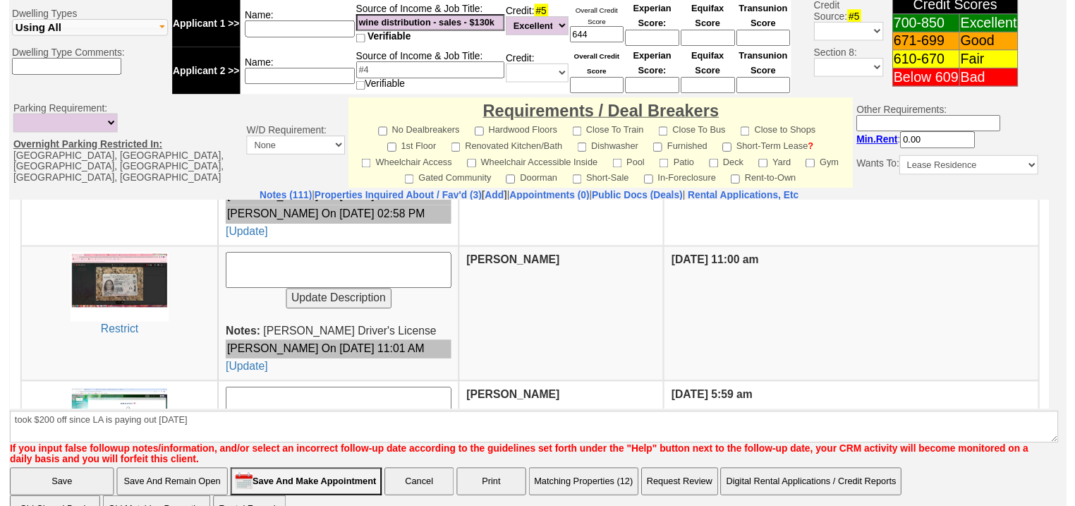
scroll to position [562, 0]
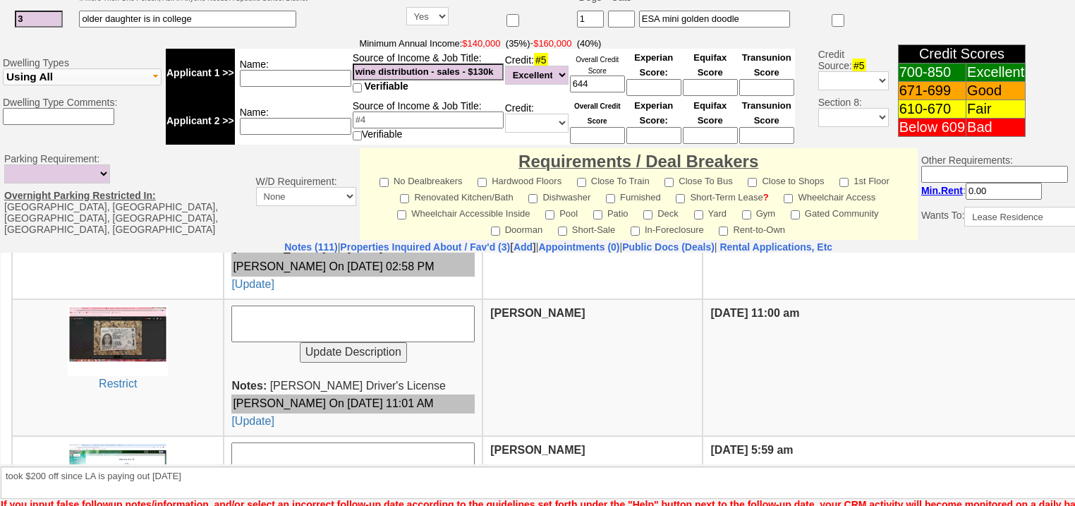
scroll to position [758, 0]
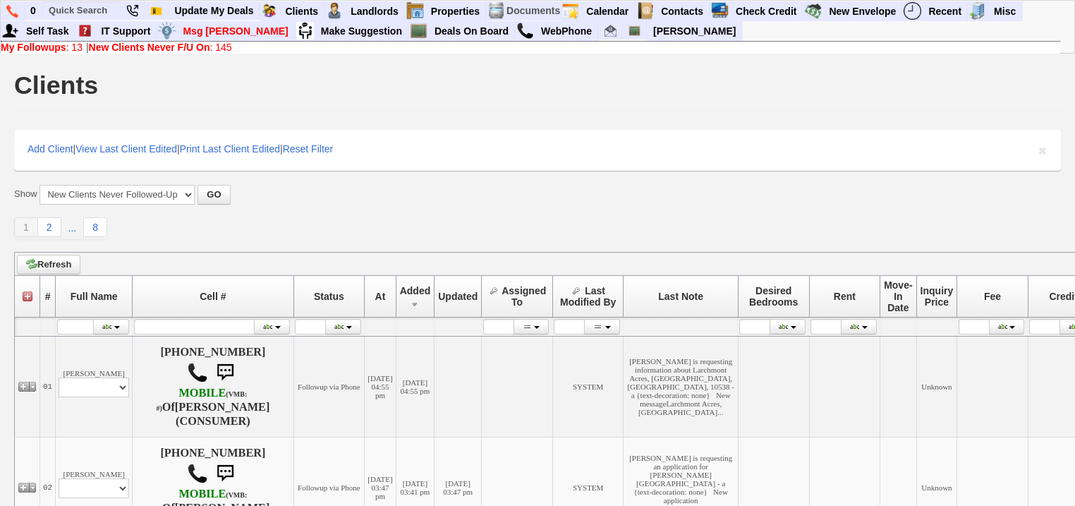
click at [204, 48] on b "New Clients Never F/U On" at bounding box center [149, 47] width 121 height 11
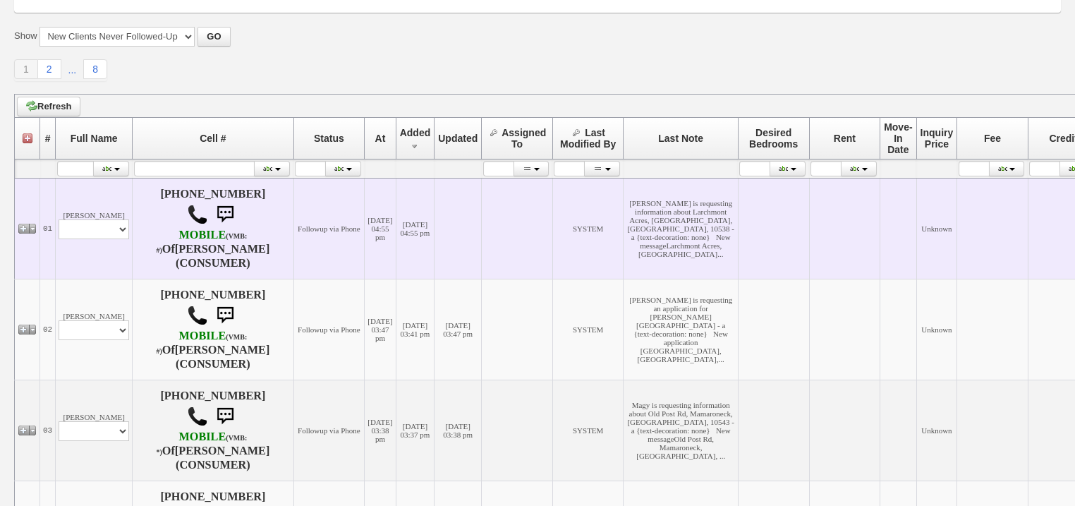
scroll to position [169, 0]
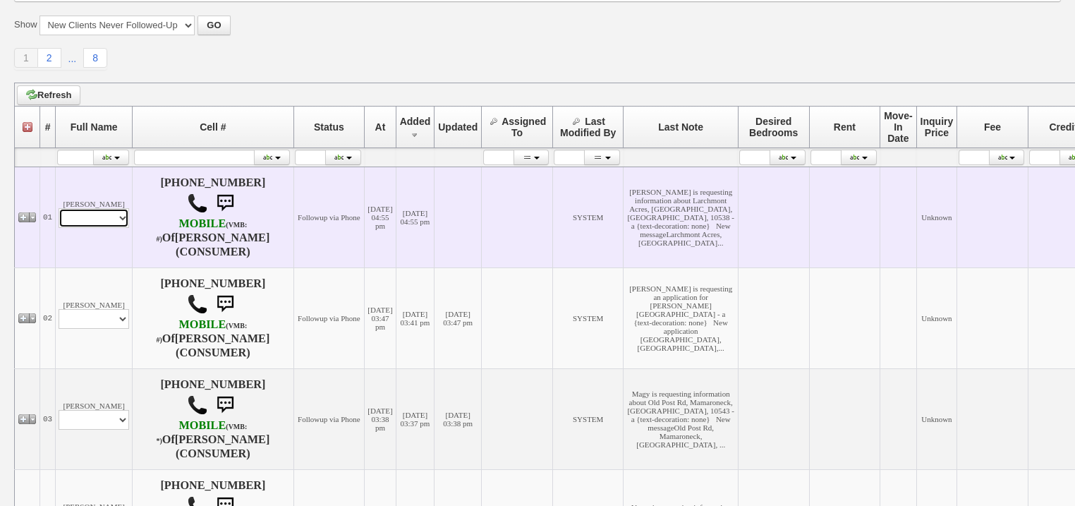
click at [104, 217] on select "Profile Edit Print Email Externally (Will Not Be Tracked In CRM) Closed Deals" at bounding box center [94, 218] width 71 height 20
select select "ChangeURL,/crm/custom/edit_client_form.php?redirect=%2Fcrm%2Fclients.php&id=167…"
click at [59, 215] on select "Profile Edit Print Email Externally (Will Not Be Tracked In CRM) Closed Deals" at bounding box center [94, 218] width 71 height 20
select select
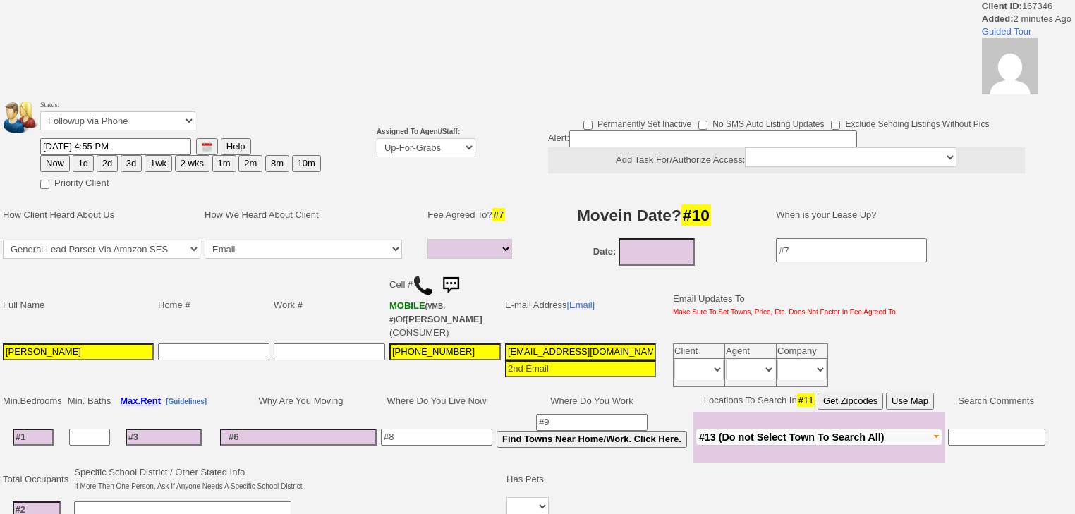
select select
drag, startPoint x: 0, startPoint y: 0, endPoint x: 437, endPoint y: 150, distance: 461.8
click at [437, 144] on select "Up-For-Grabs ***** STAFF ***** Bob Bruno 914-419-3579 Cristy Liberto 914-486-10…" at bounding box center [426, 147] width 99 height 19
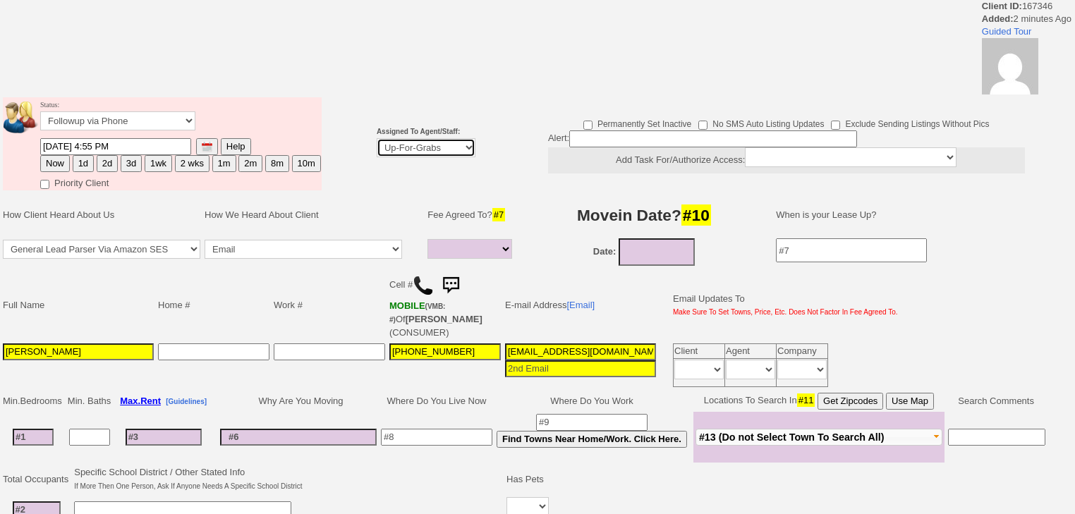
select select "227"
click at [377, 138] on select "Up-For-Grabs ***** STAFF ***** Bob Bruno 914-419-3579 Cristy Liberto 914-486-10…" at bounding box center [426, 147] width 99 height 19
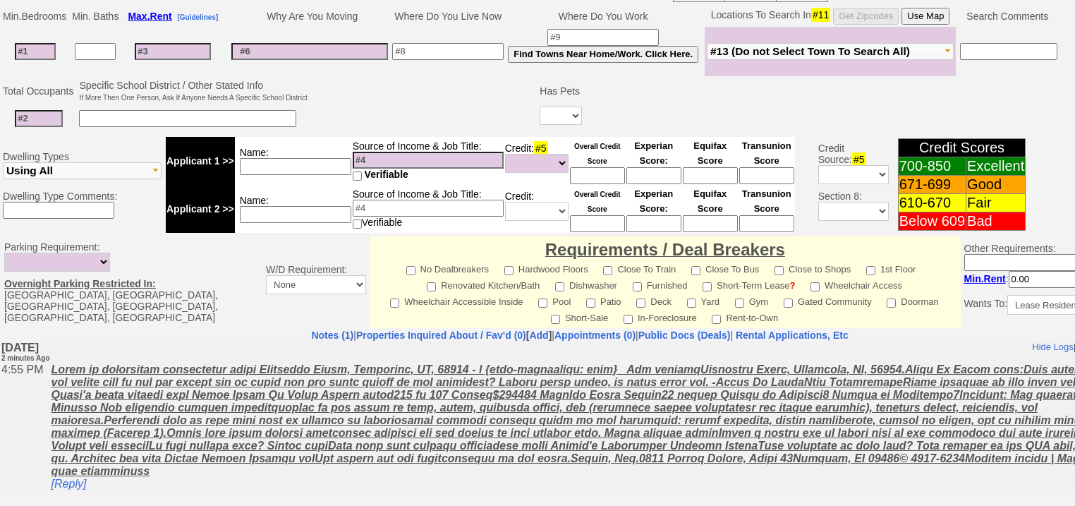
scroll to position [502, 0]
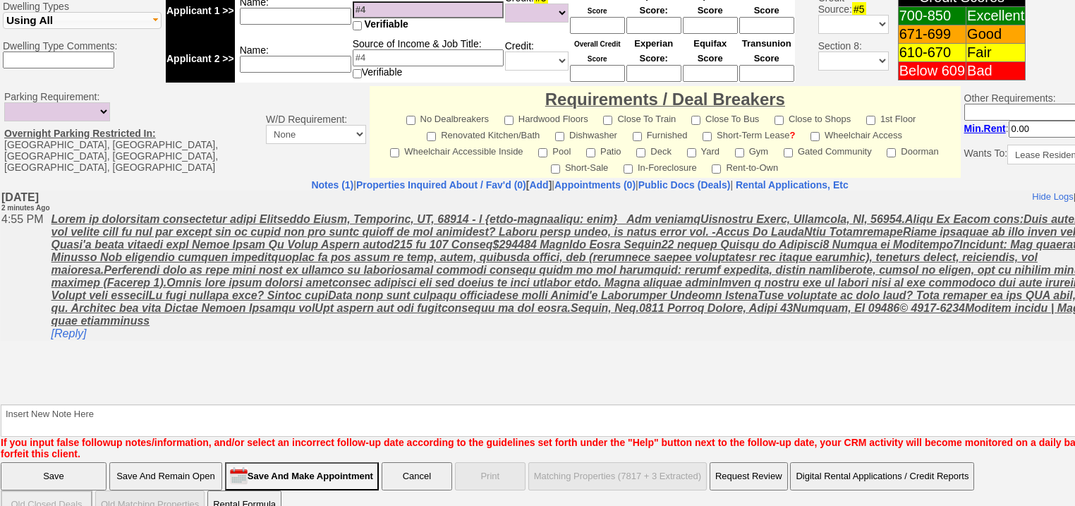
click at [54, 462] on input "Save" at bounding box center [54, 476] width 106 height 28
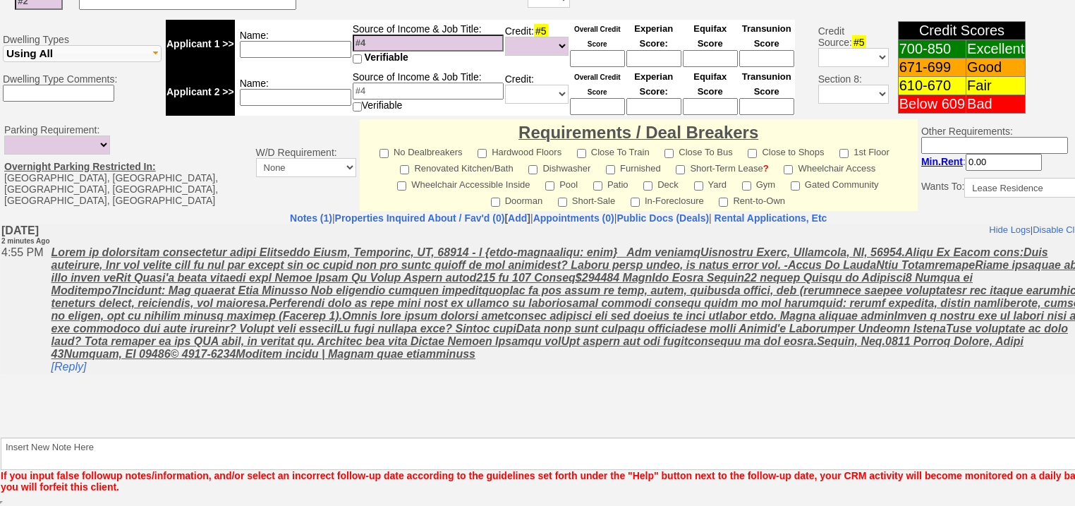
scroll to position [550, 0]
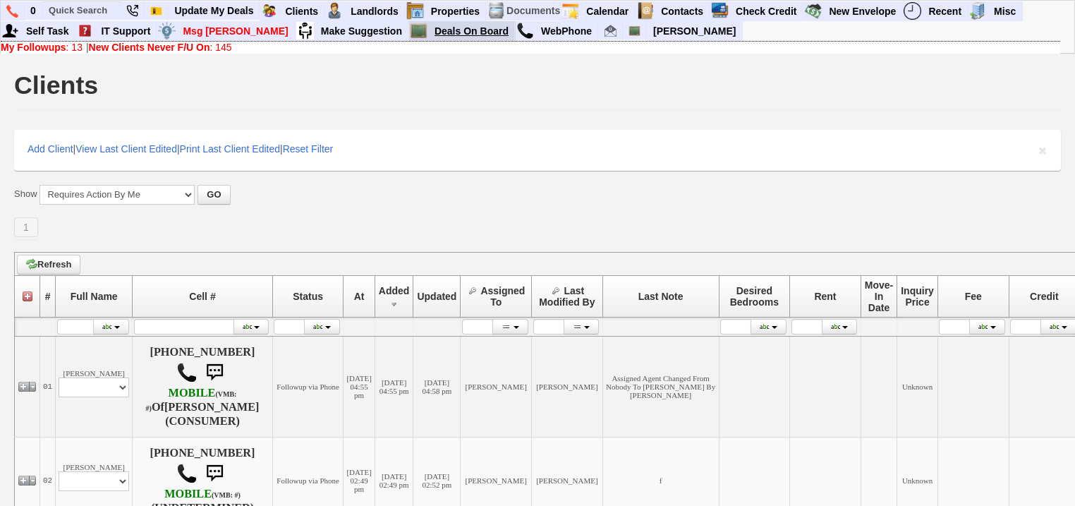
click at [429, 31] on link "Deals On Board" at bounding box center [472, 31] width 86 height 18
